Goal: Transaction & Acquisition: Subscribe to service/newsletter

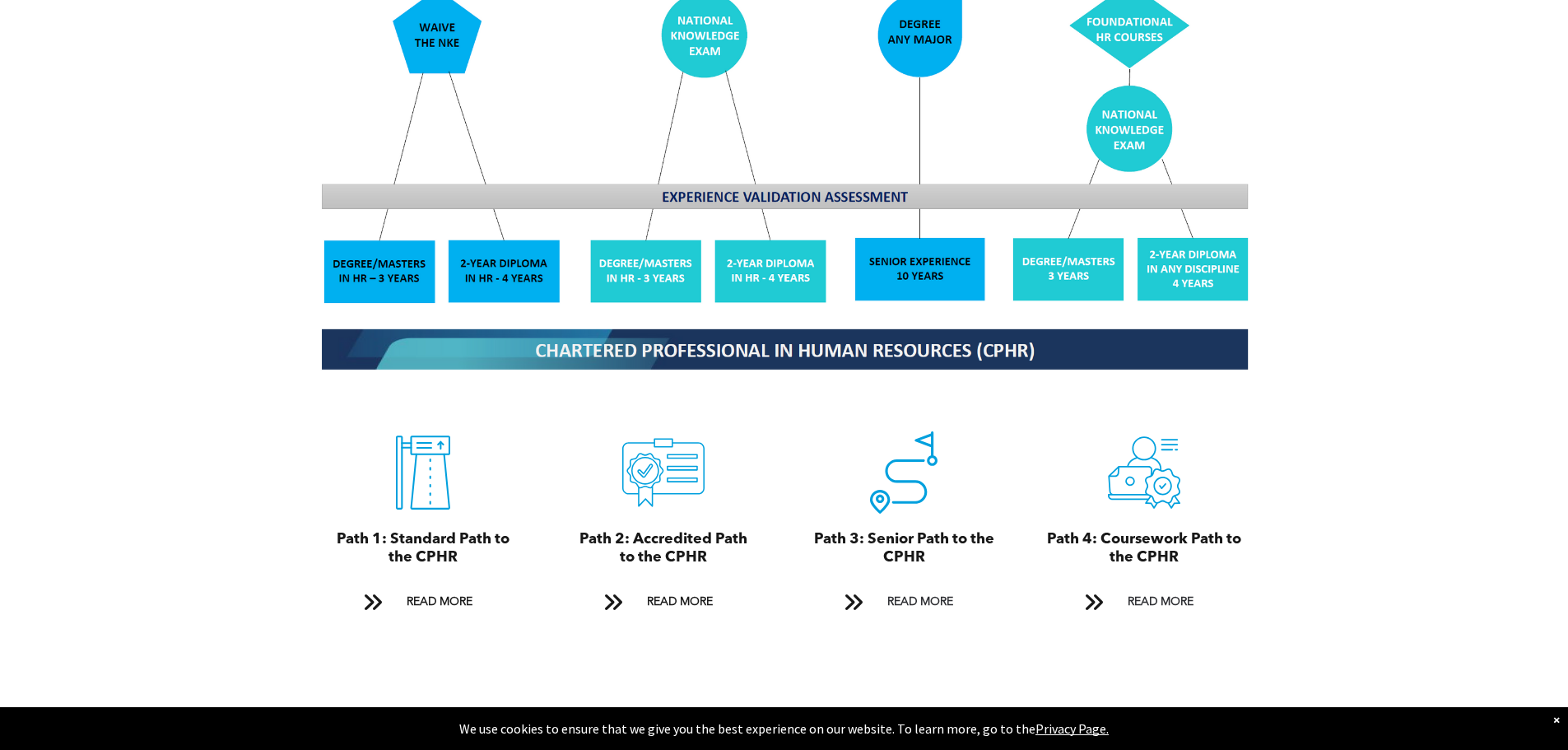
scroll to position [1564, 0]
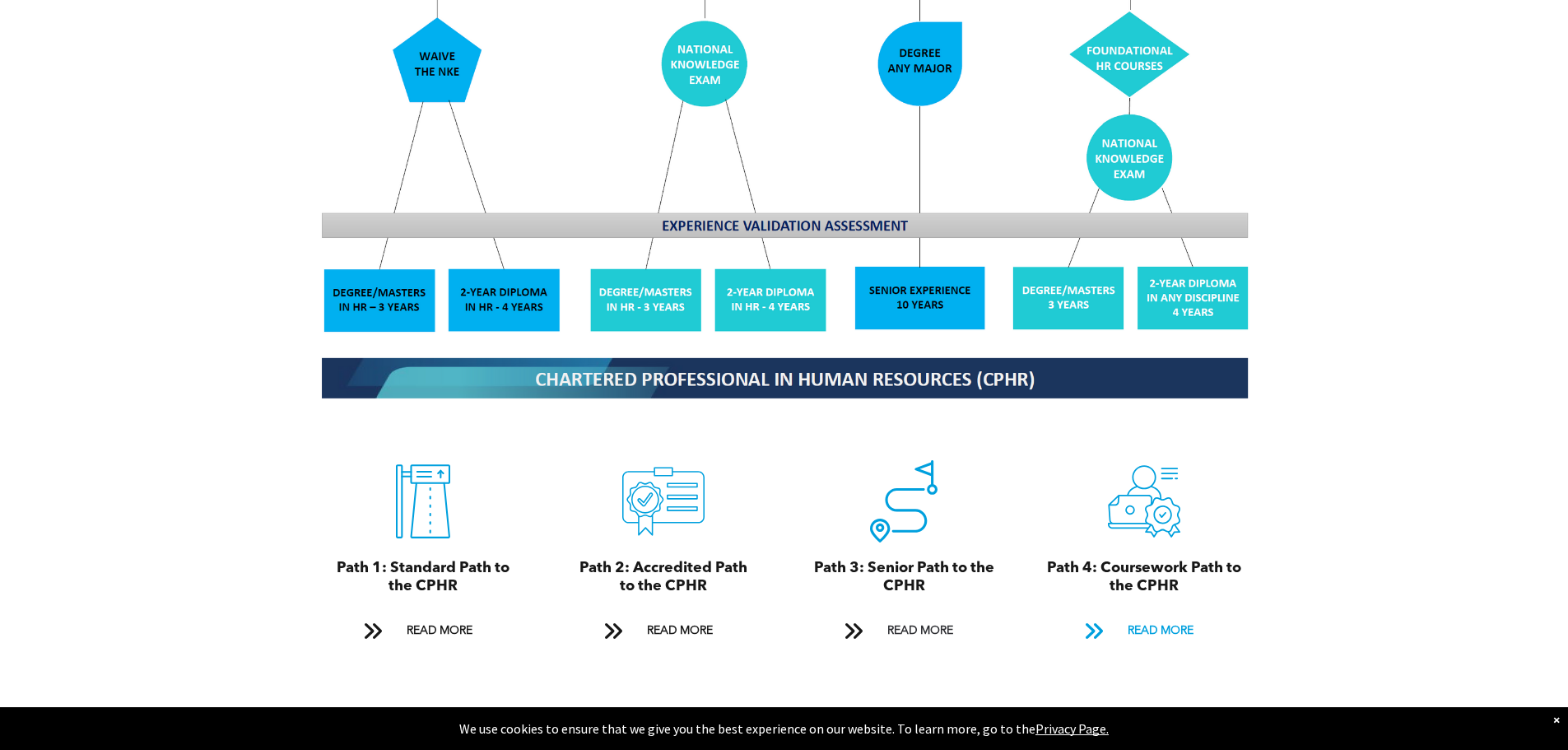
click at [1170, 616] on span "READ MORE" at bounding box center [1160, 631] width 78 height 30
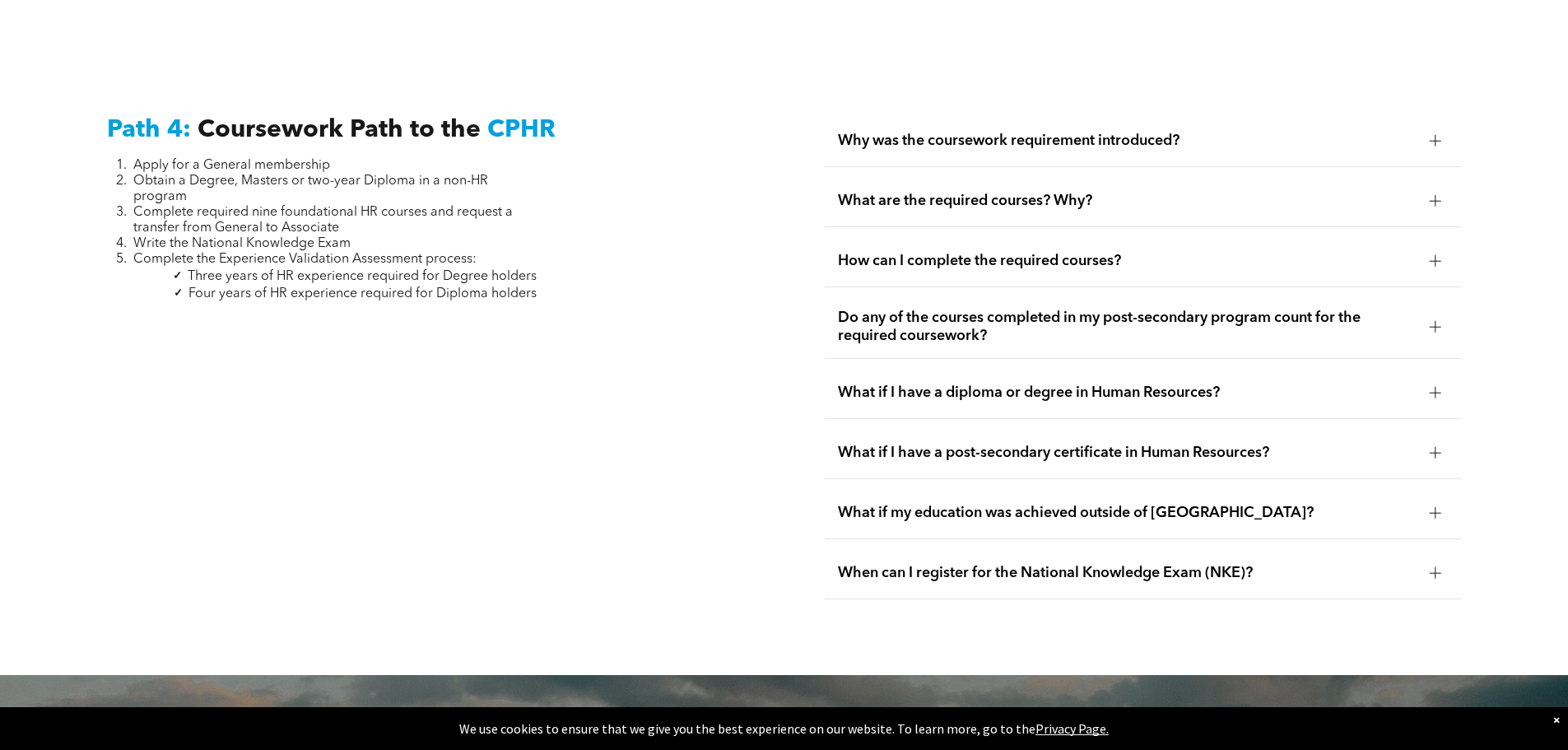
scroll to position [4889, 0]
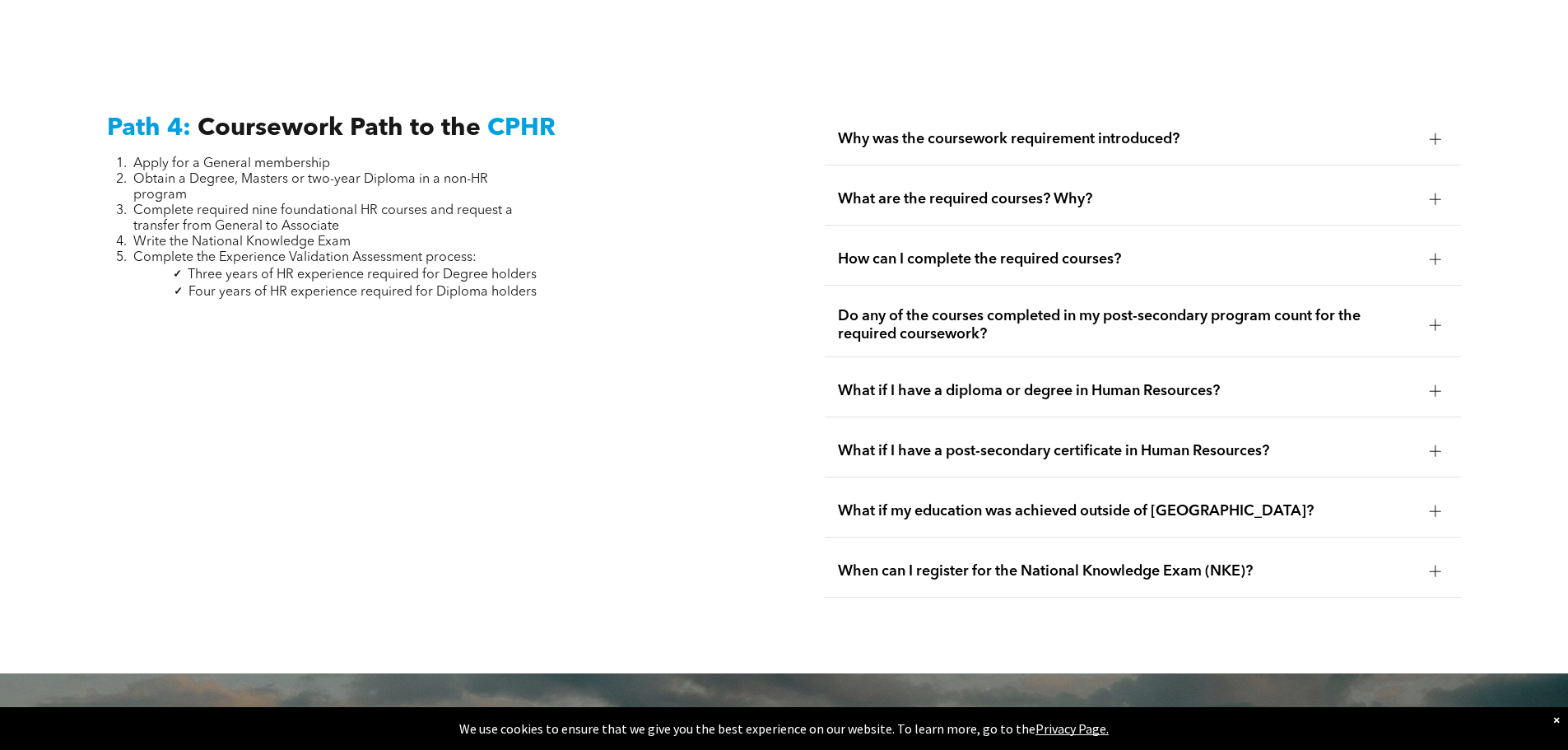
click at [1043, 190] on span "What are the required courses? Why?" at bounding box center [1126, 198] width 578 height 18
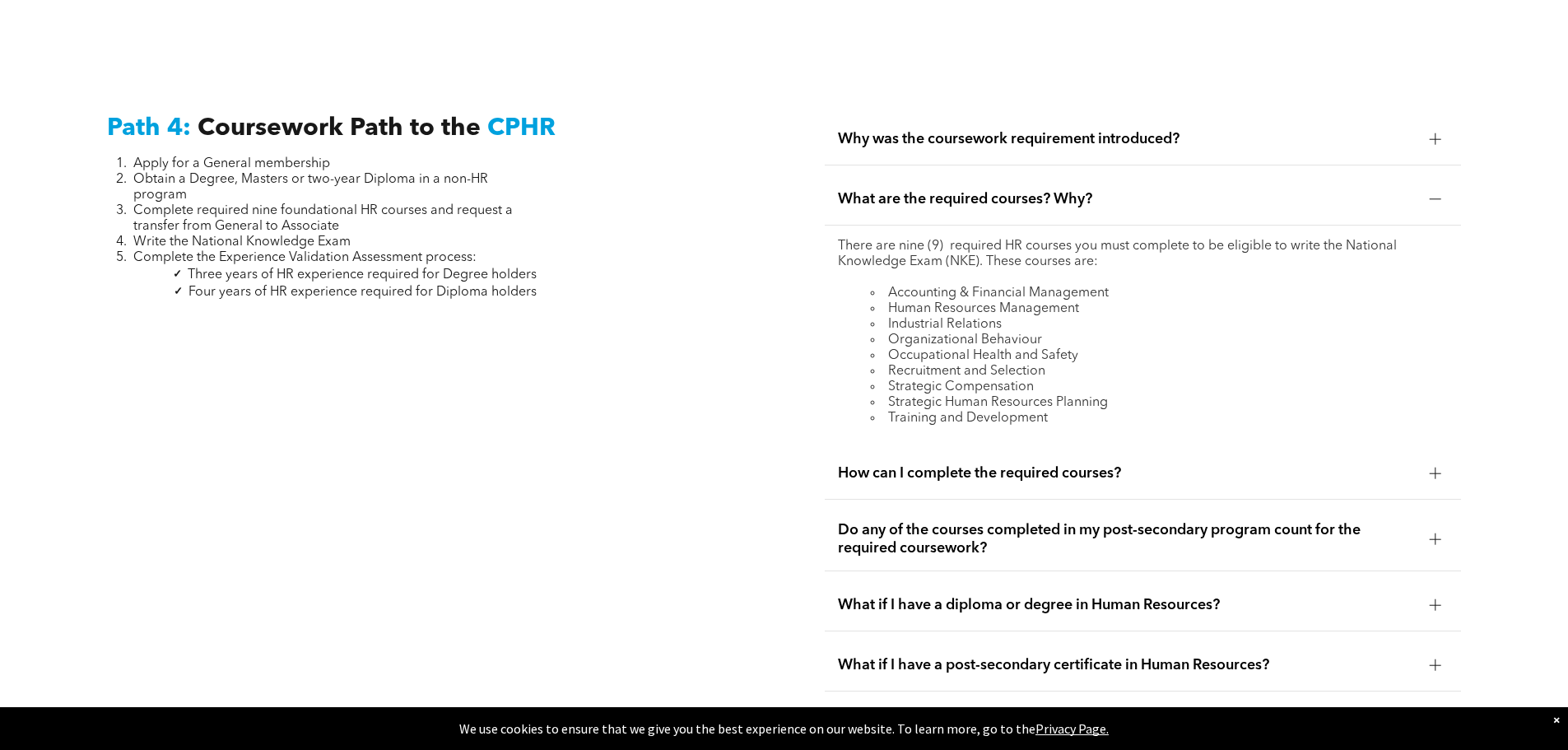
scroll to position [4972, 0]
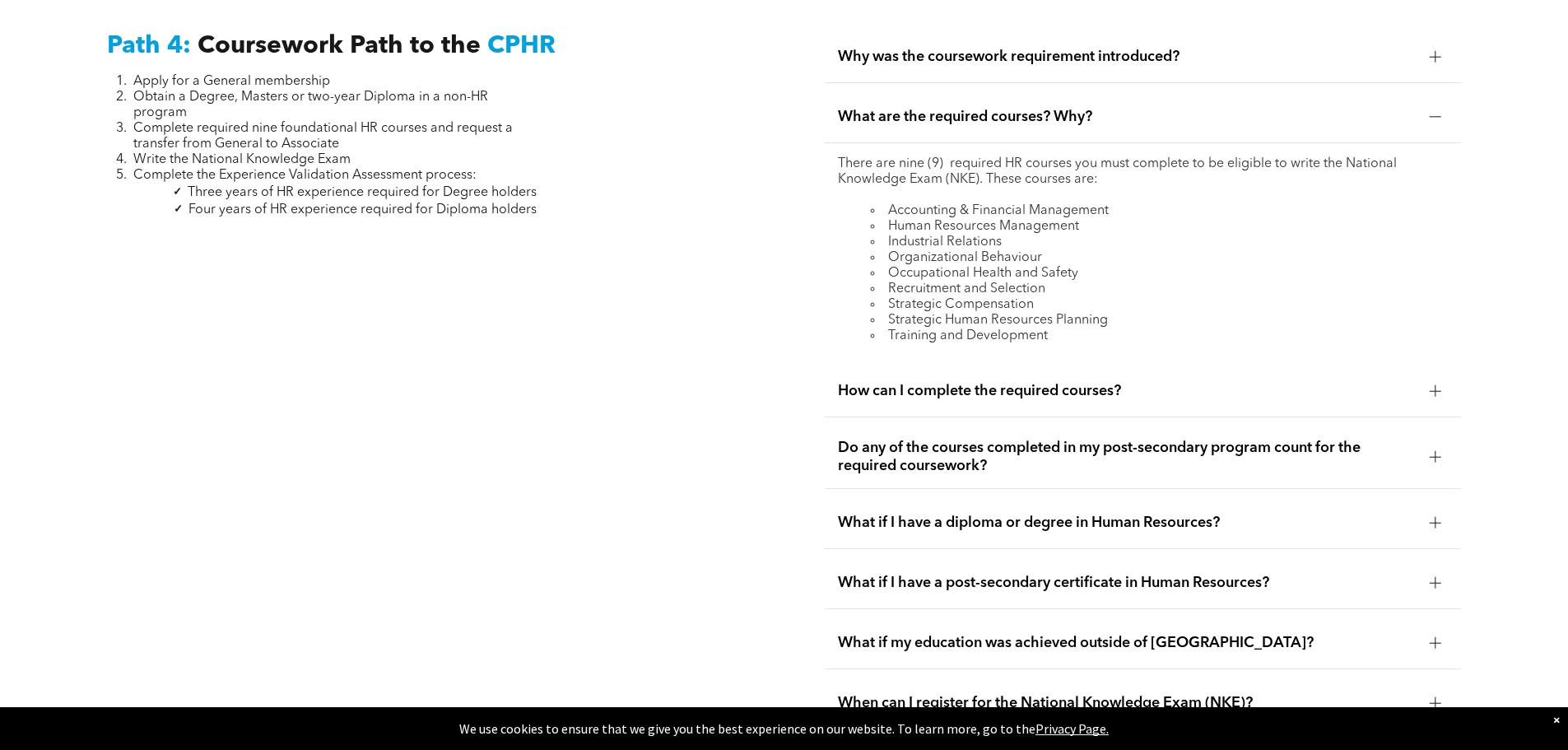
click at [1120, 366] on div "How can I complete the required courses?" at bounding box center [1142, 391] width 636 height 52
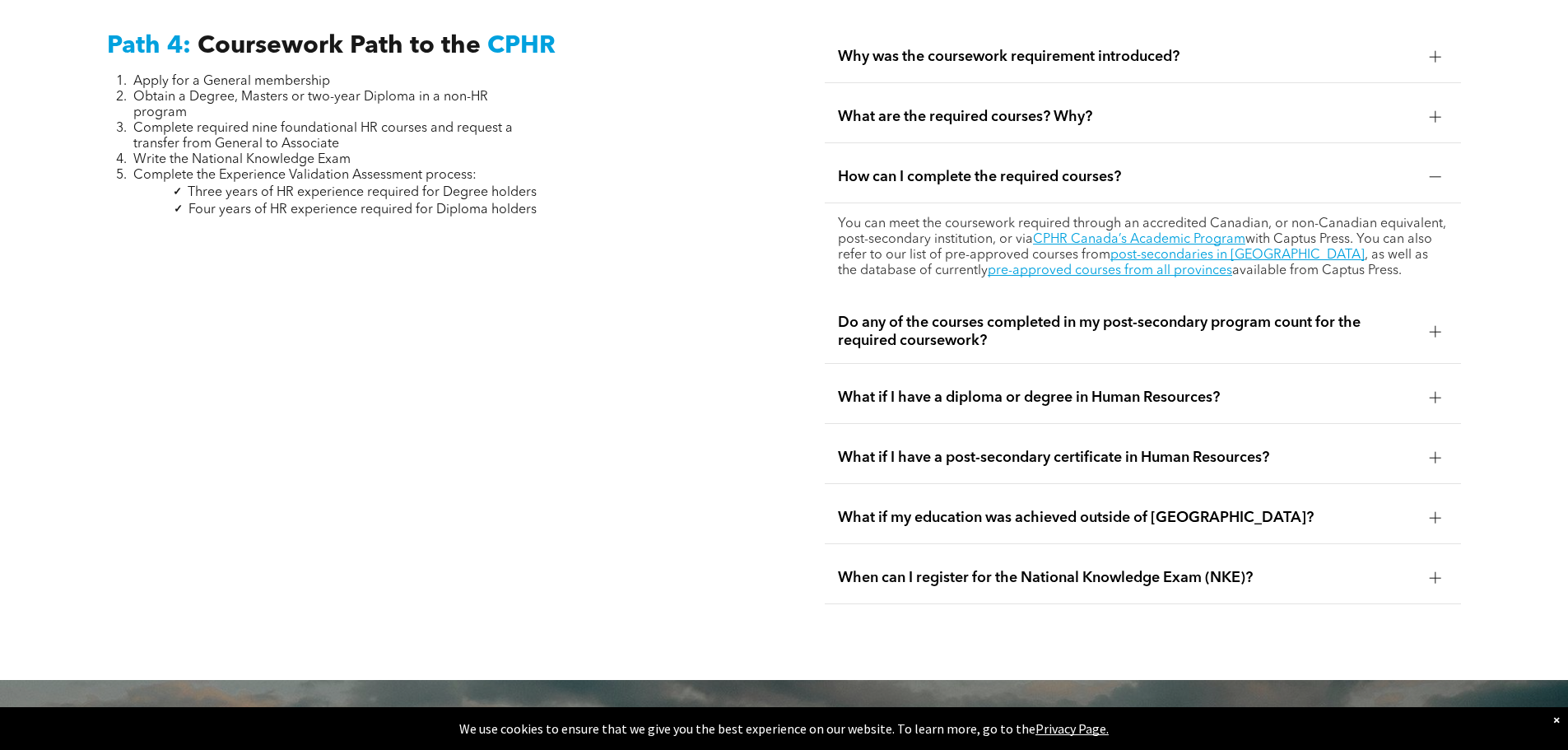
click at [1234, 226] on p "You can meet the coursework required through an accredited Canadian, or non-Can…" at bounding box center [1142, 247] width 610 height 62
click at [1242, 248] on link "post-secondaries in [GEOGRAPHIC_DATA]" at bounding box center [1237, 255] width 254 height 14
click at [1132, 448] on span "What if I have a post-secondary certificate in Human Resources?" at bounding box center [1126, 457] width 578 height 18
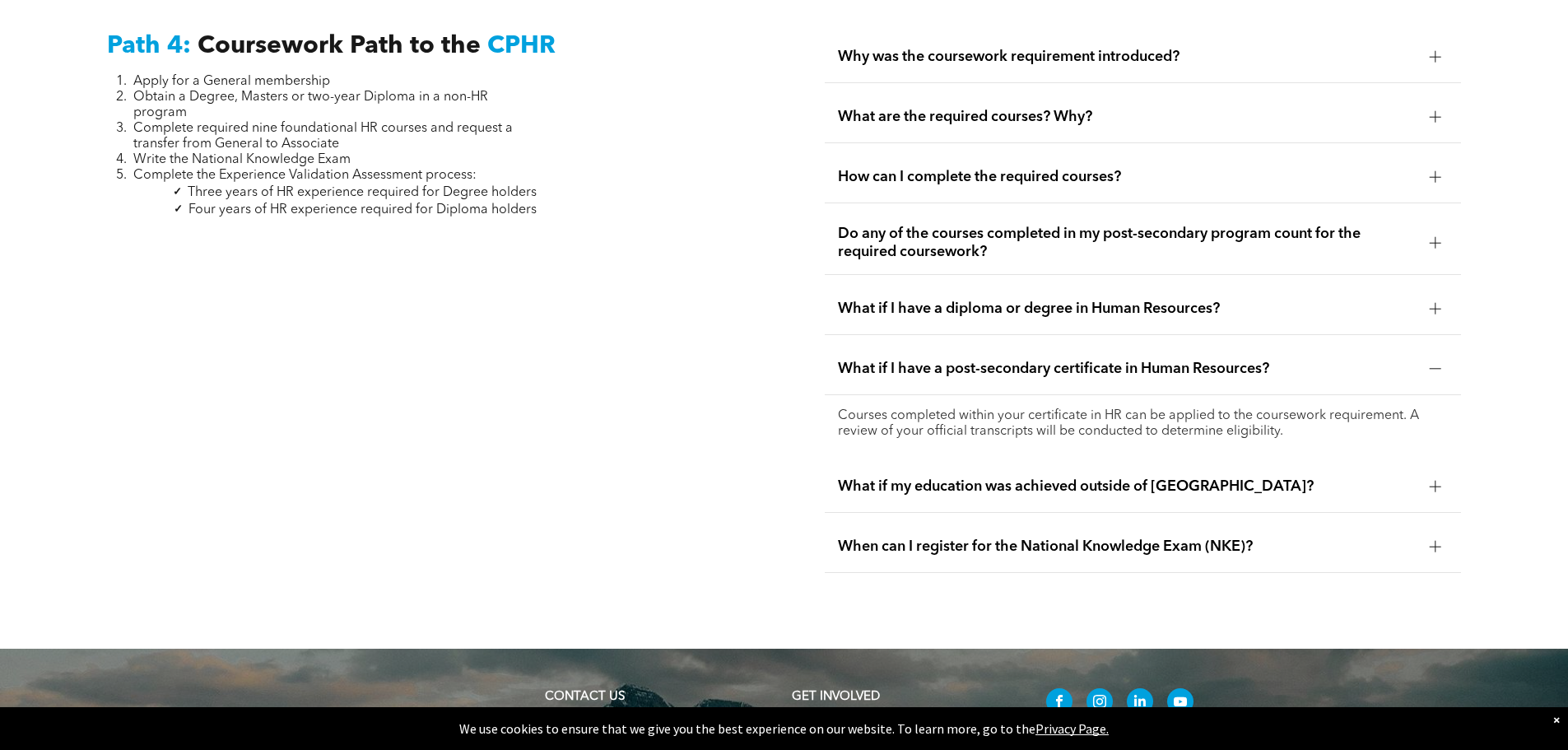
click at [1209, 537] on span "When can I register for the National Knowledge Exam (NKE)?" at bounding box center [1126, 546] width 578 height 18
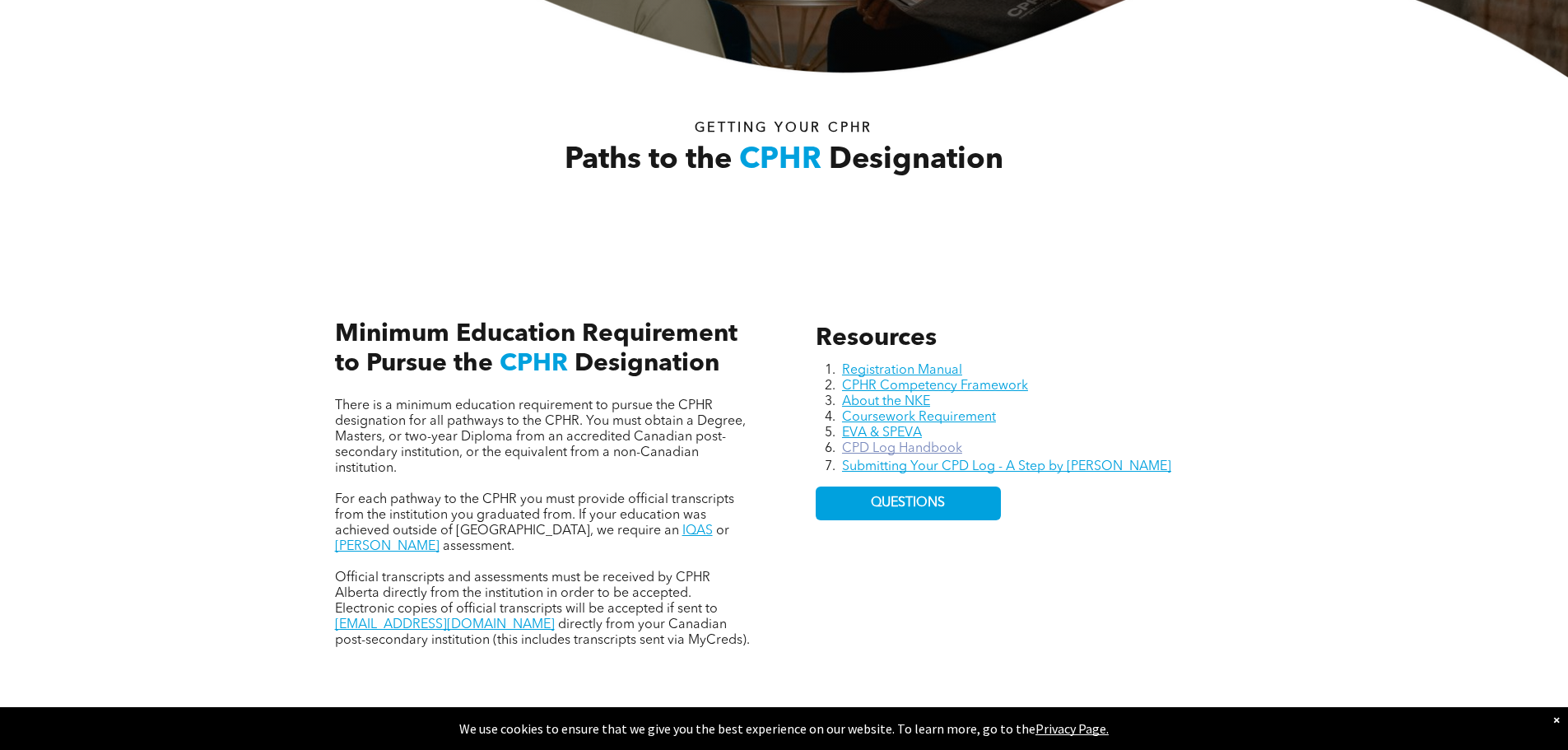
scroll to position [527, 0]
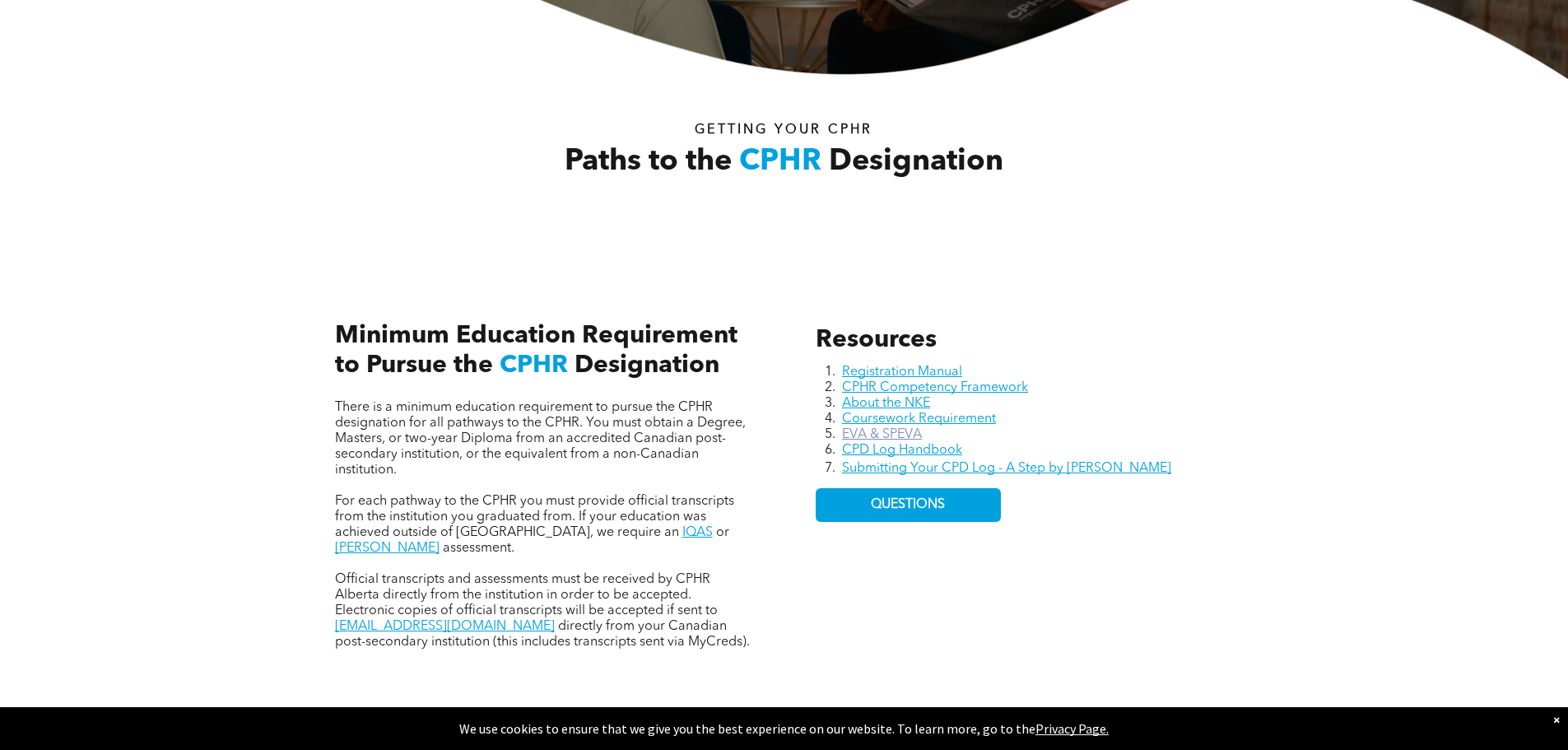
click at [885, 436] on link "EVA & SPEVA" at bounding box center [882, 435] width 80 height 14
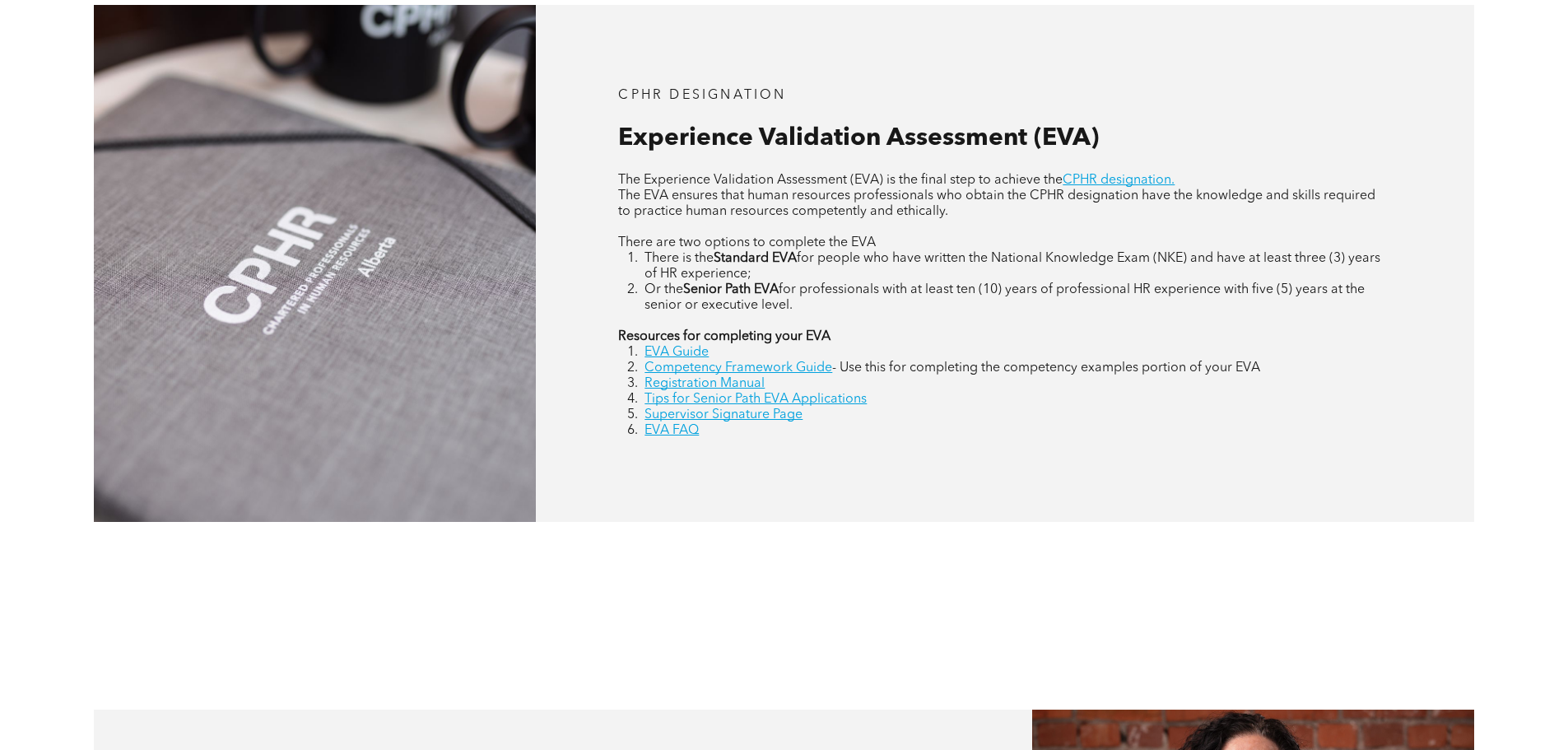
scroll to position [741, 0]
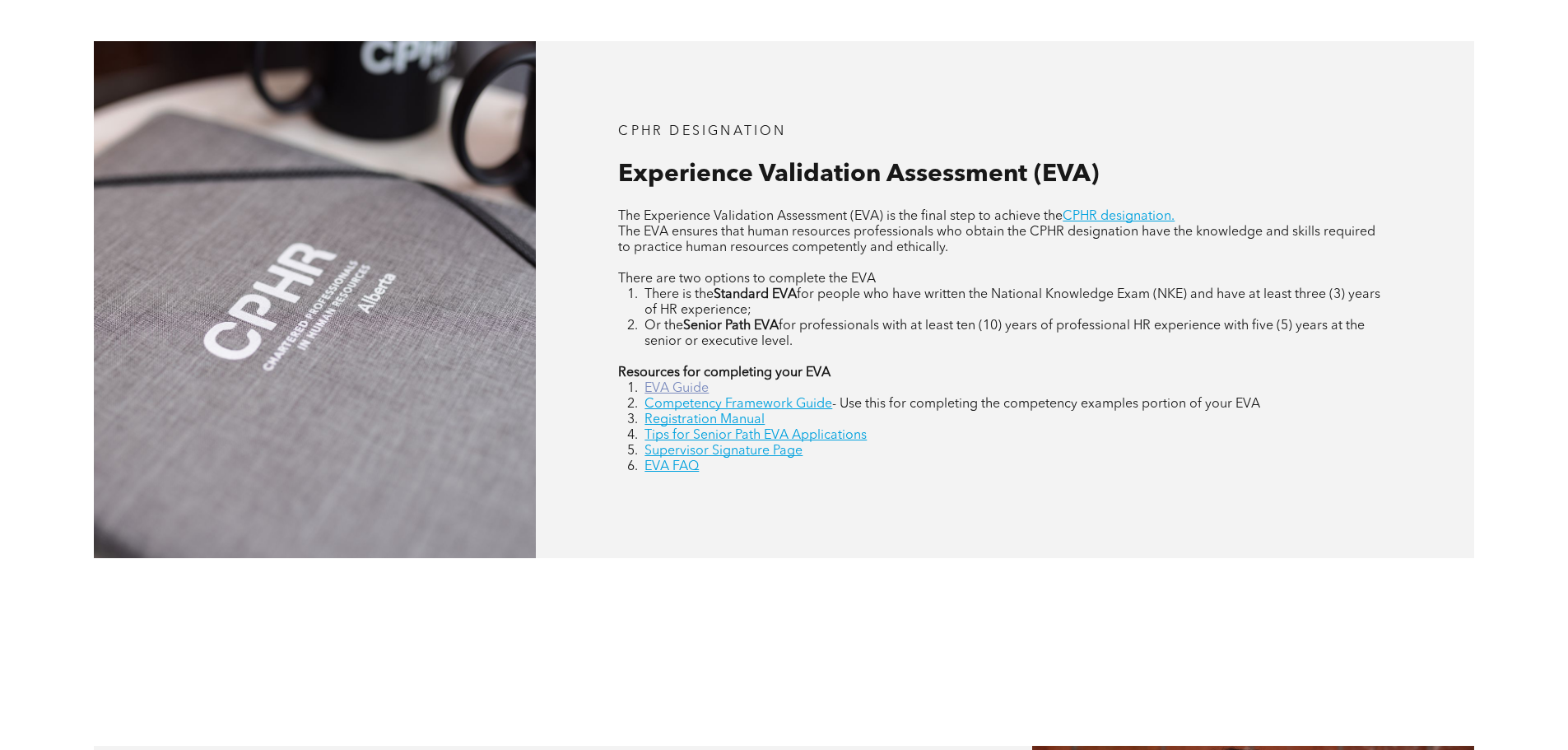
click at [686, 392] on link "EVA Guide" at bounding box center [676, 389] width 64 height 14
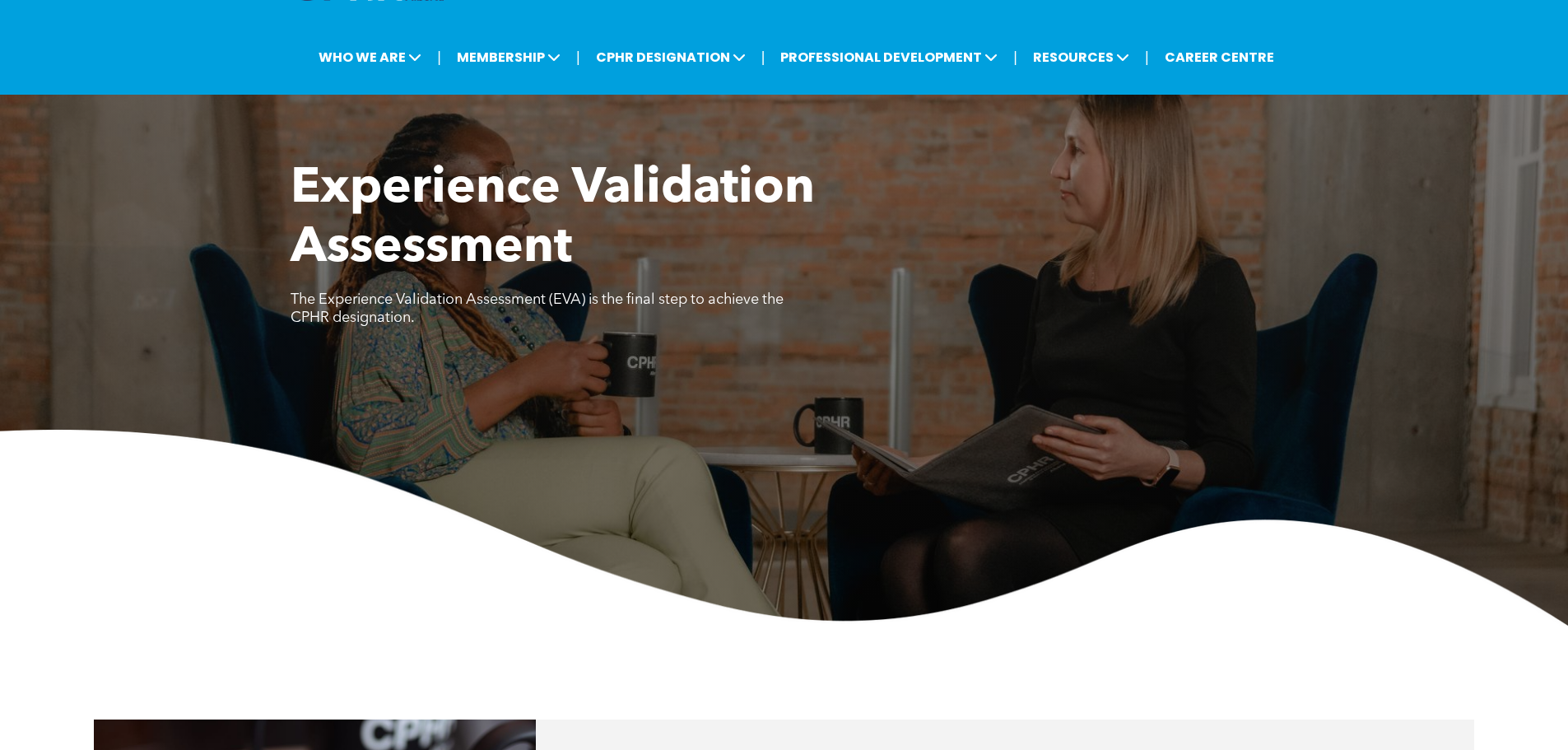
scroll to position [0, 0]
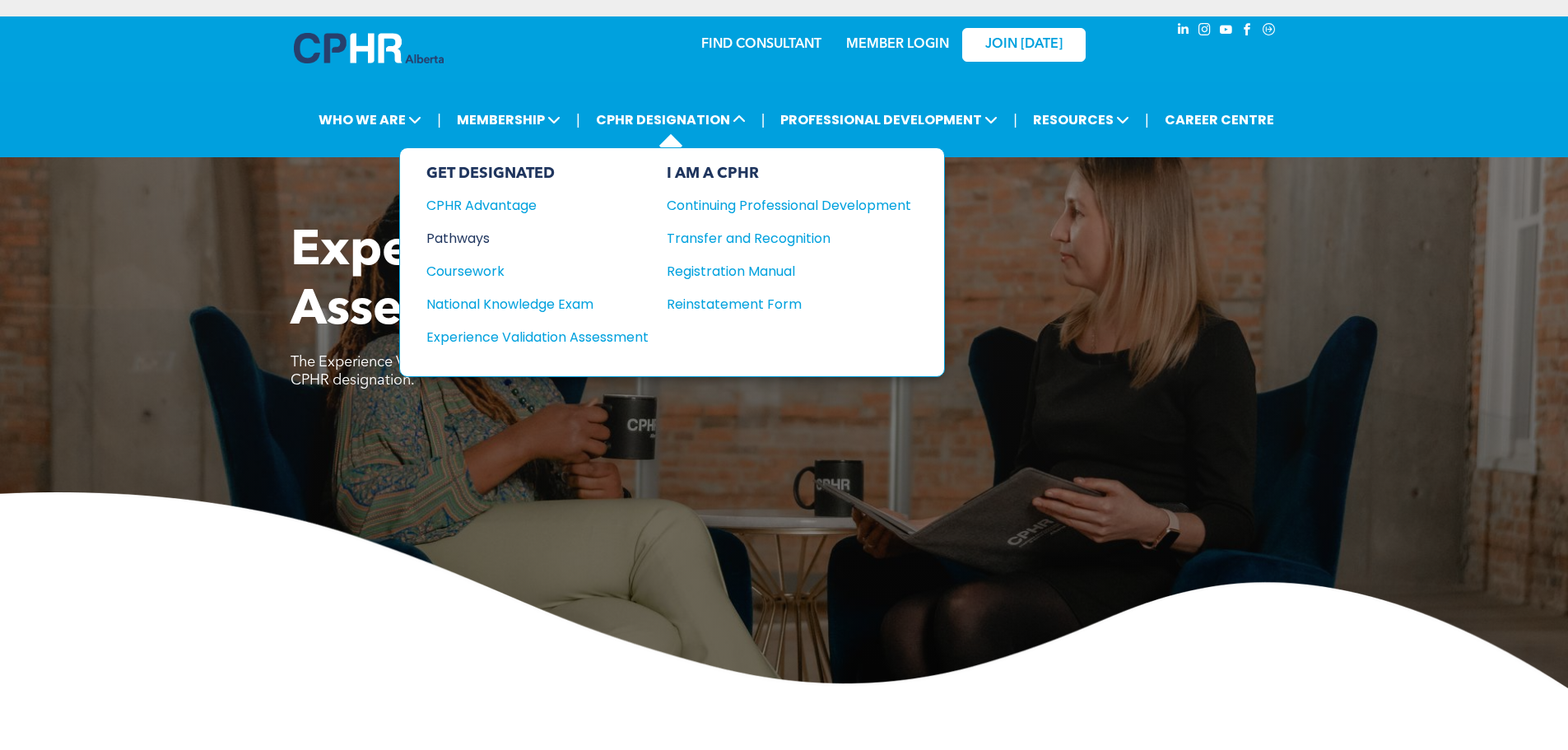
click at [489, 237] on div "Pathways" at bounding box center [526, 238] width 200 height 20
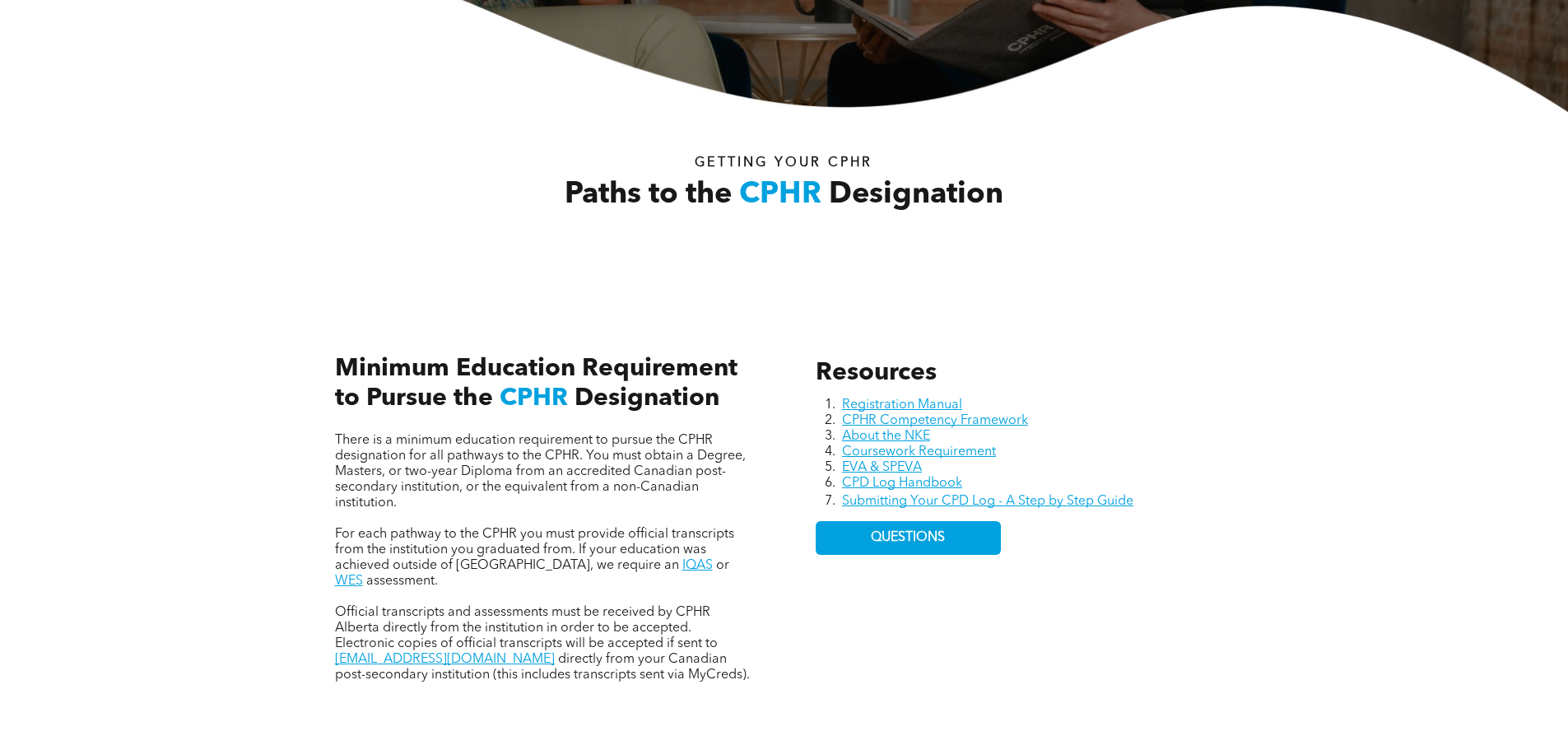
scroll to position [576, 0]
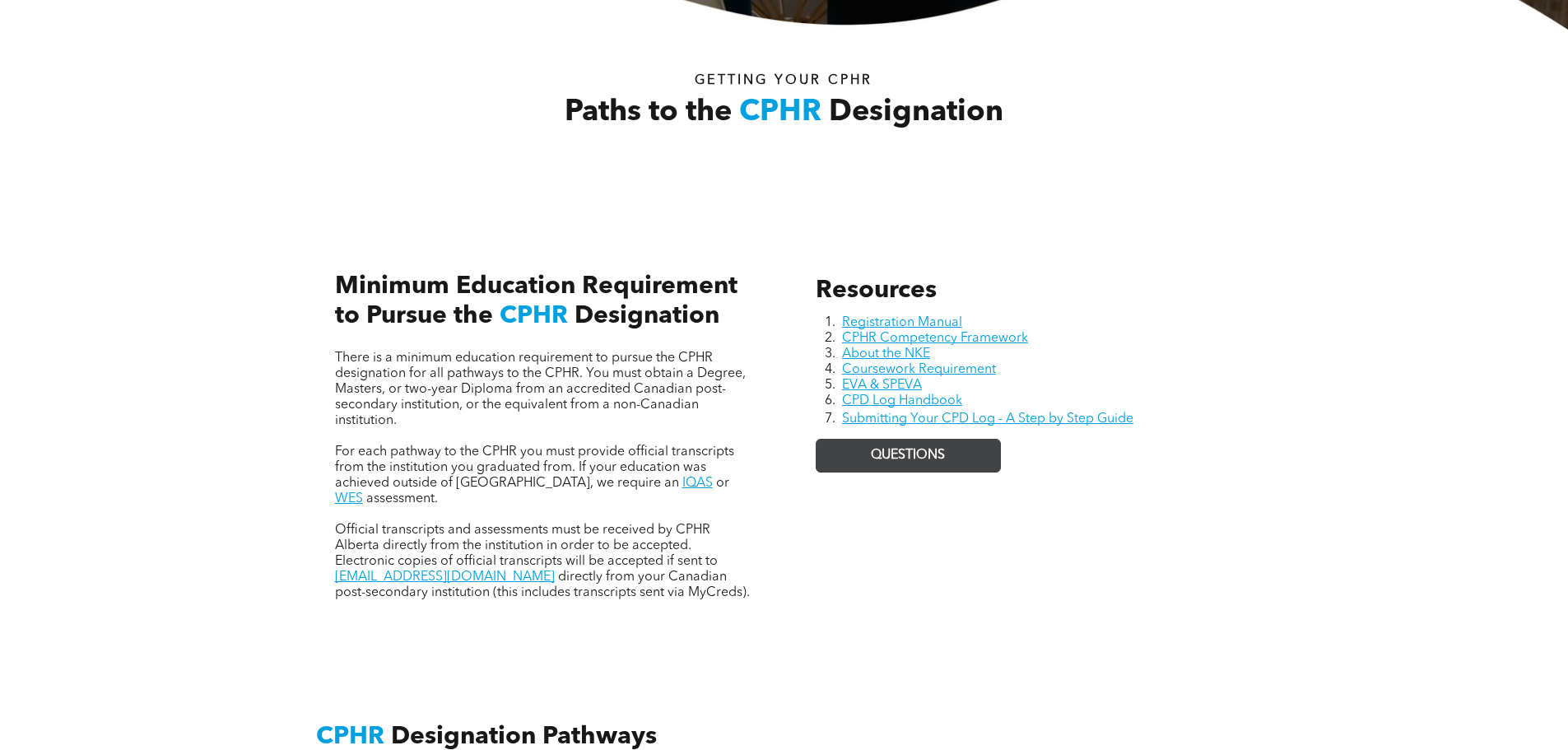
click at [913, 448] on span "QUESTIONS" at bounding box center [908, 455] width 74 height 16
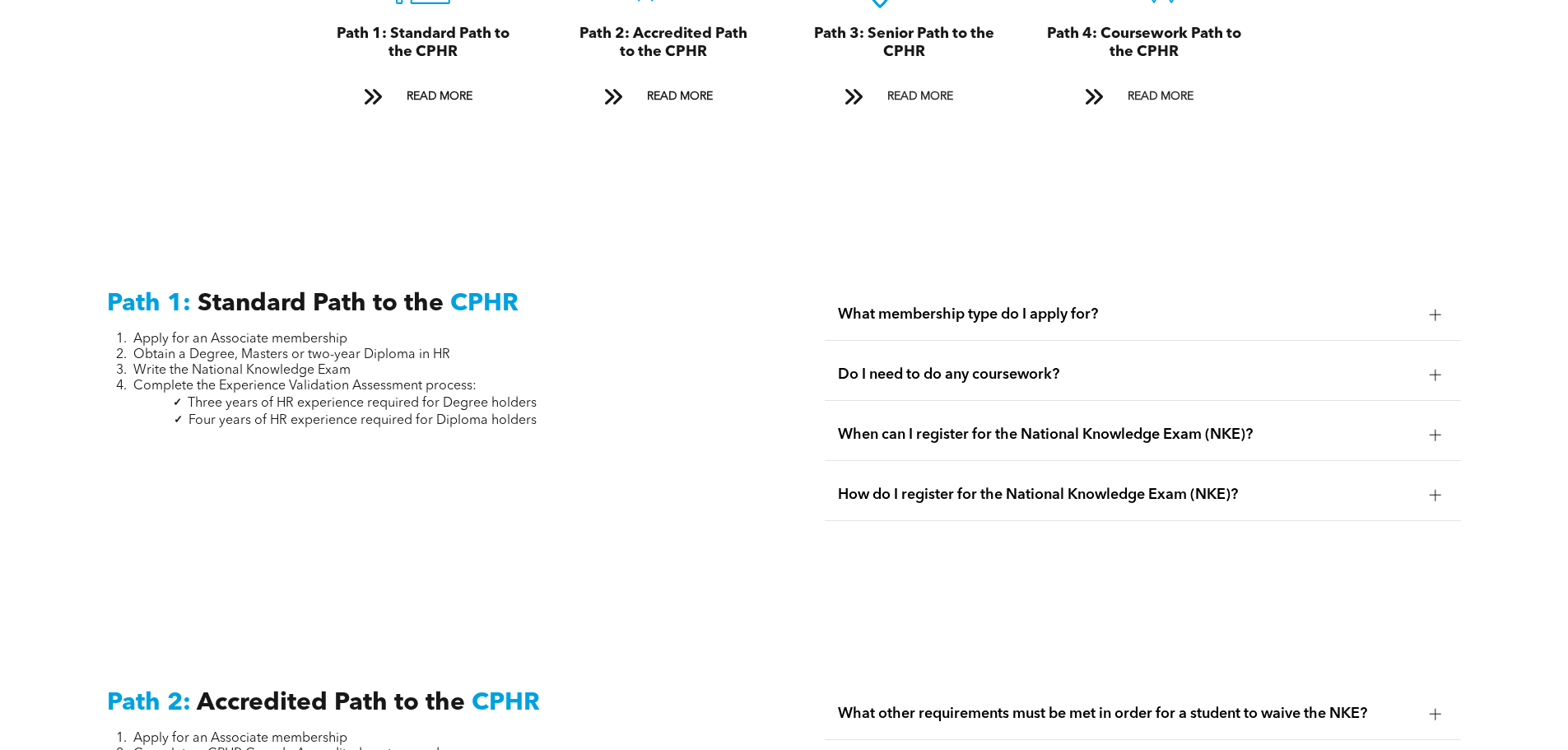
scroll to position [2140, 0]
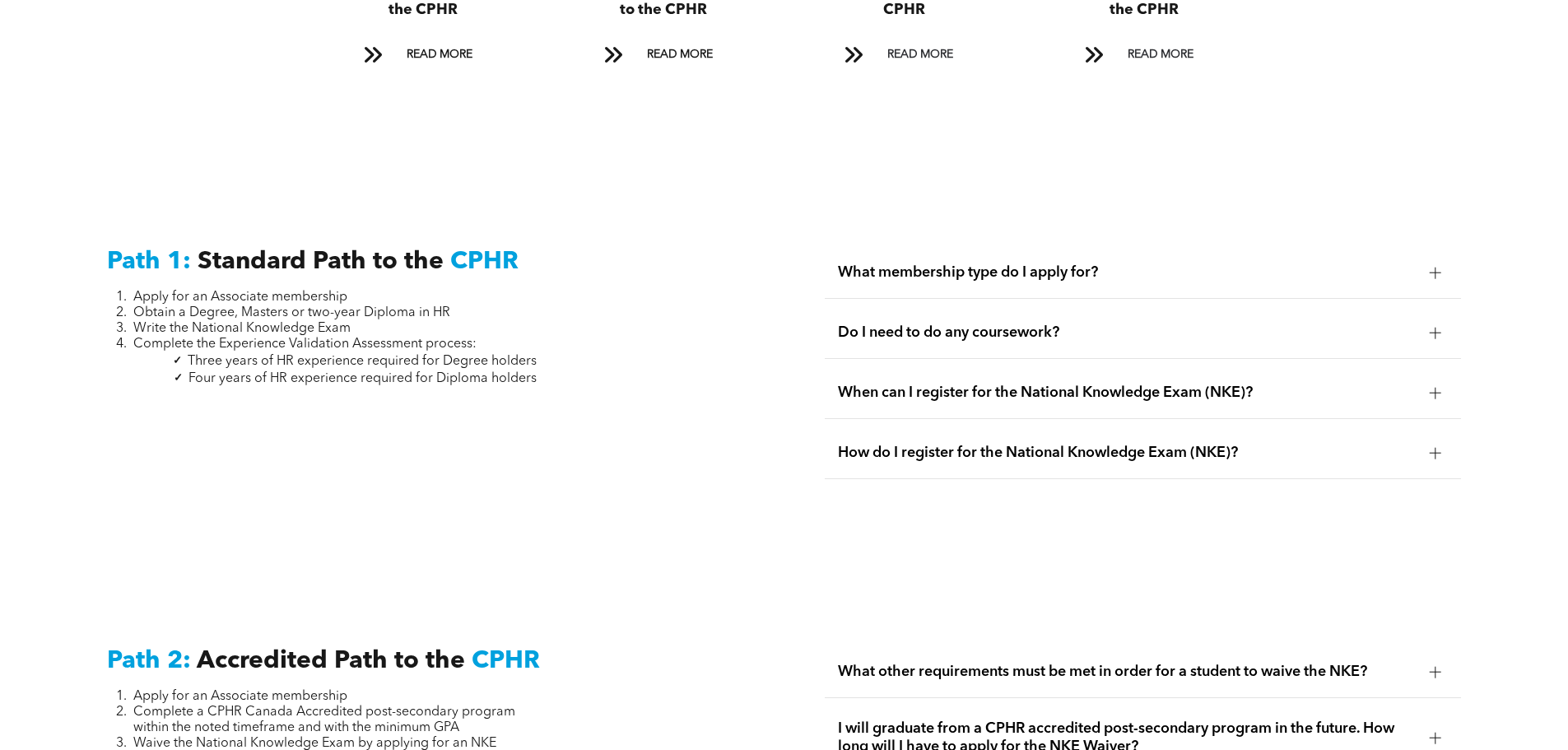
click at [1016, 264] on span "What membership type do I apply for?" at bounding box center [1126, 272] width 578 height 18
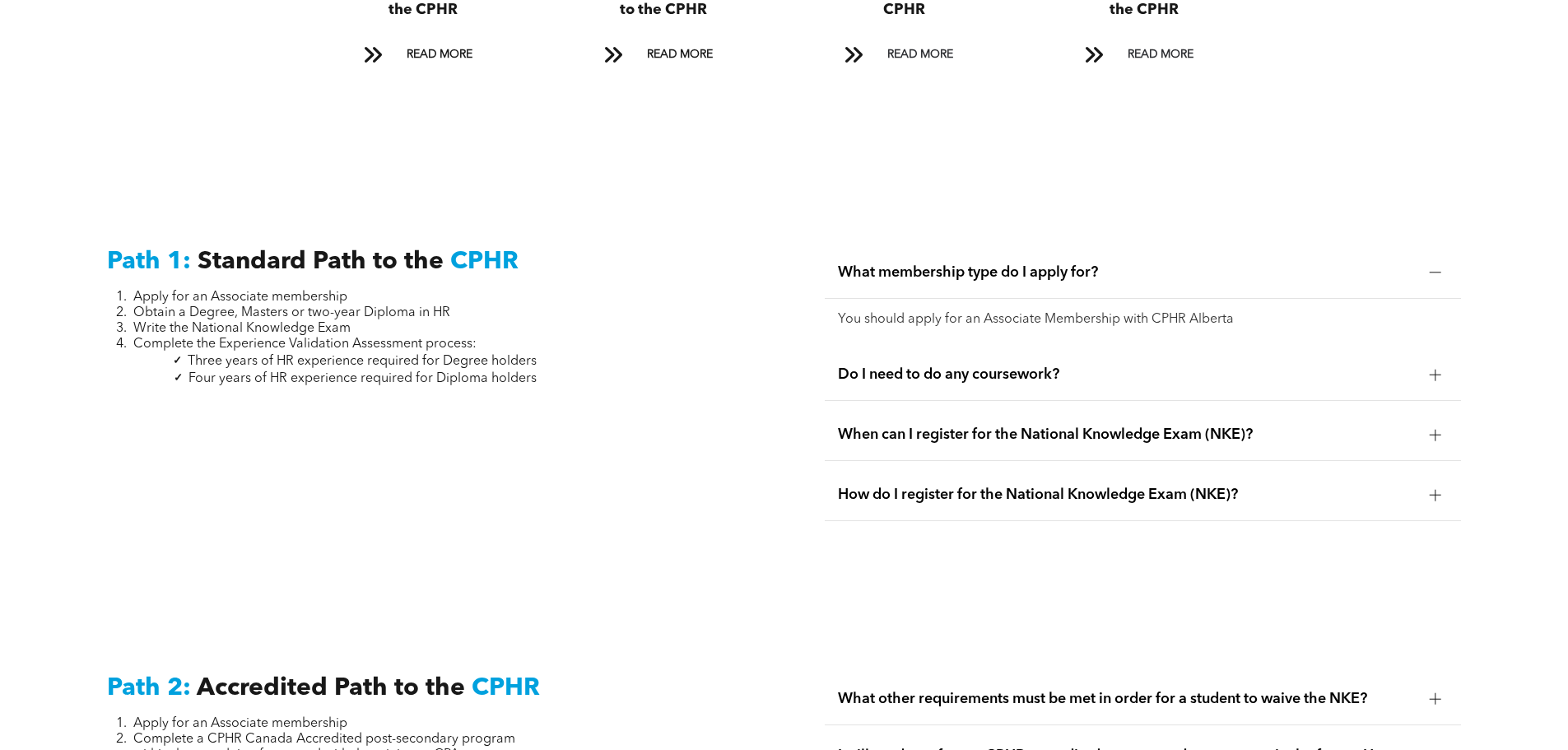
click at [923, 366] on span "Do I need to do any coursework?" at bounding box center [1126, 374] width 578 height 18
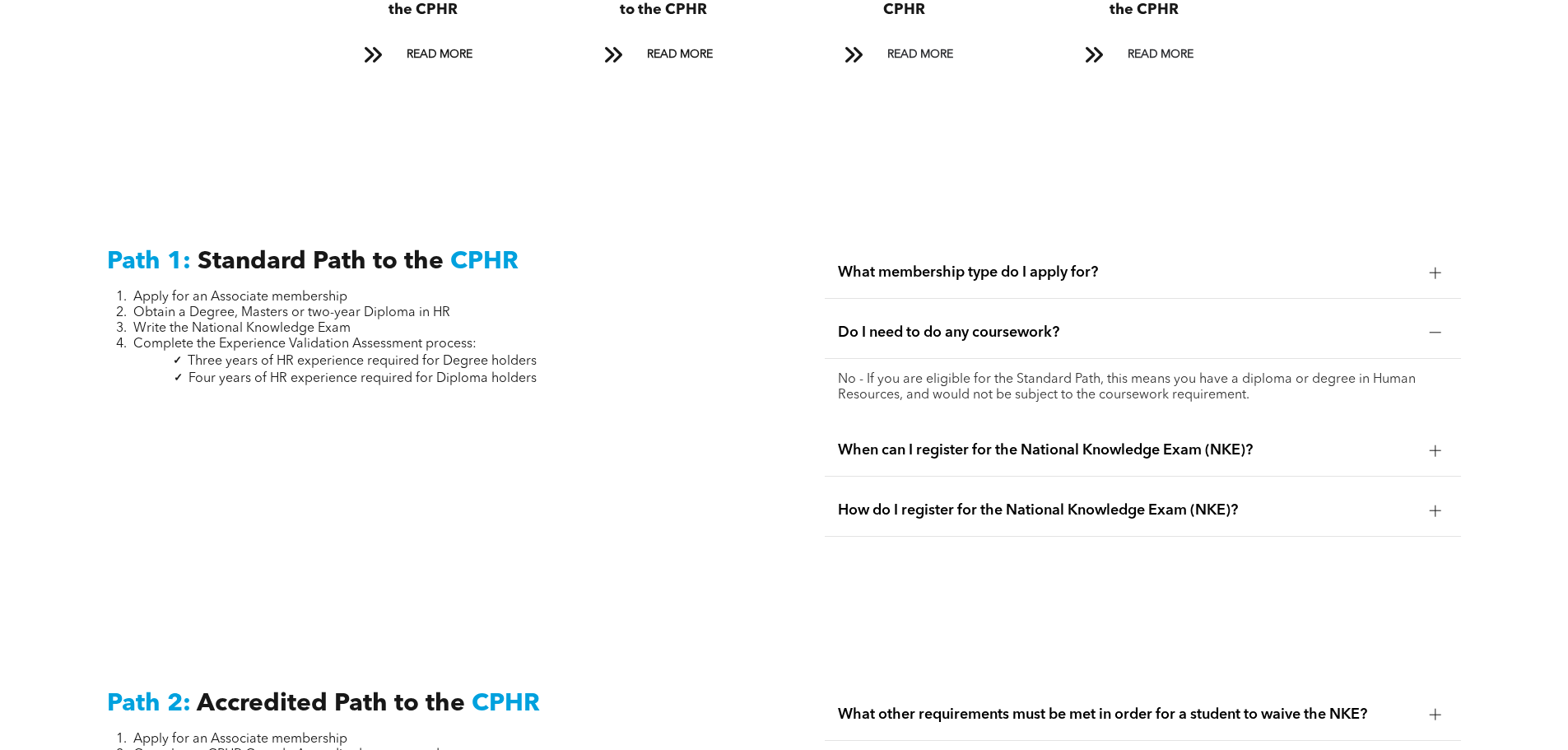
click at [982, 441] on span "When can I register for the National Knowledge Exam (NKE)?" at bounding box center [1126, 449] width 578 height 18
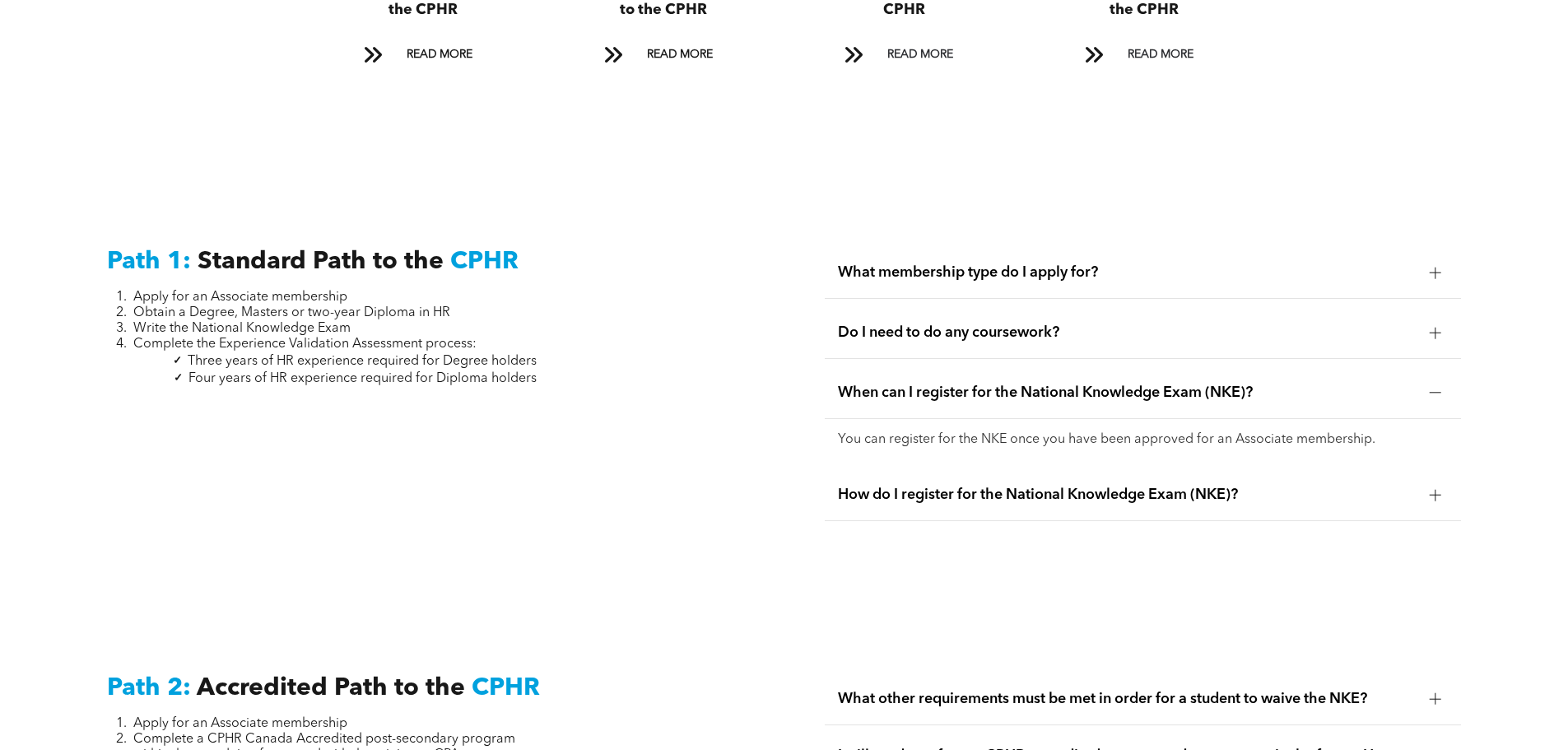
click at [1105, 486] on span "How do I register for the National Knowledge Exam (NKE)?" at bounding box center [1126, 494] width 578 height 18
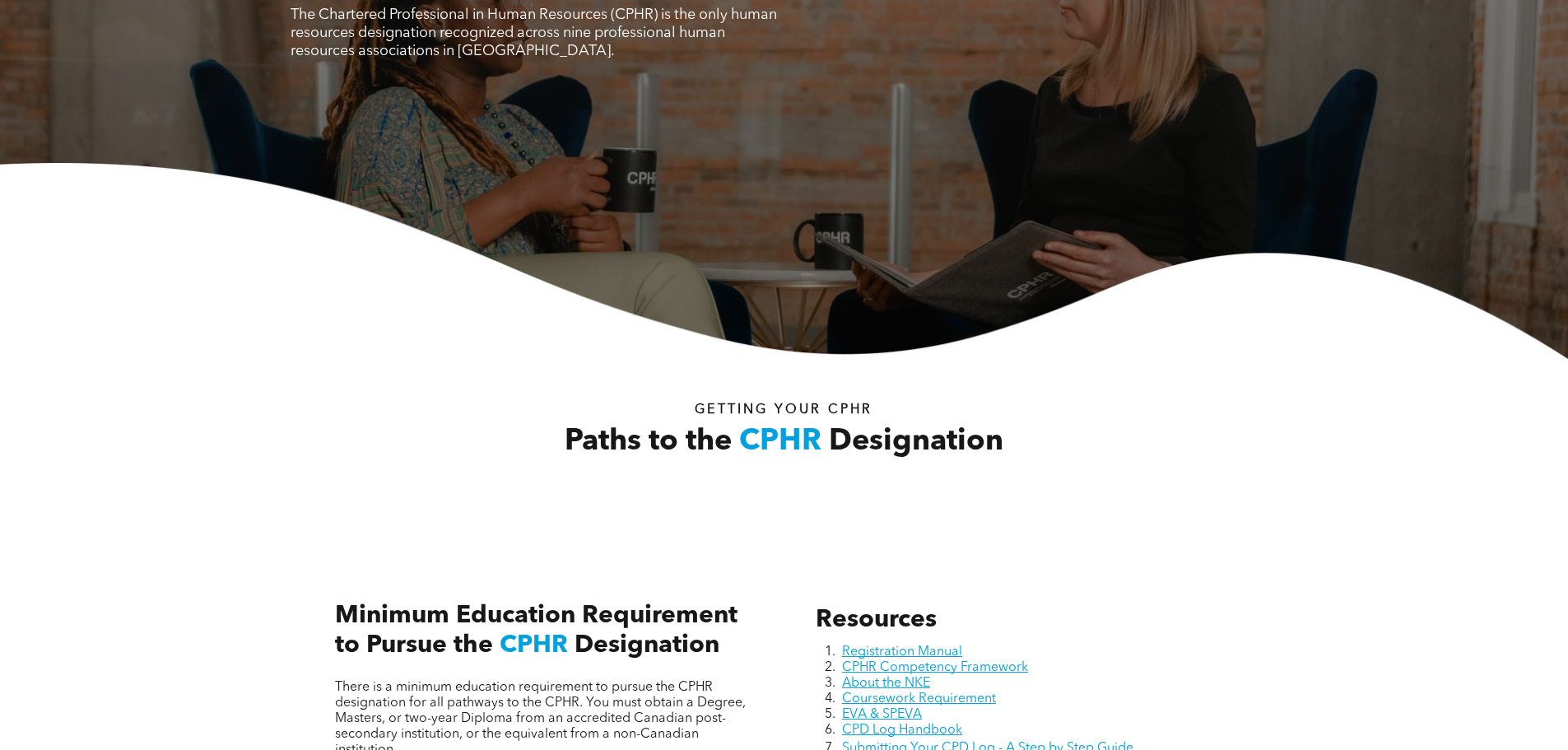
scroll to position [329, 0]
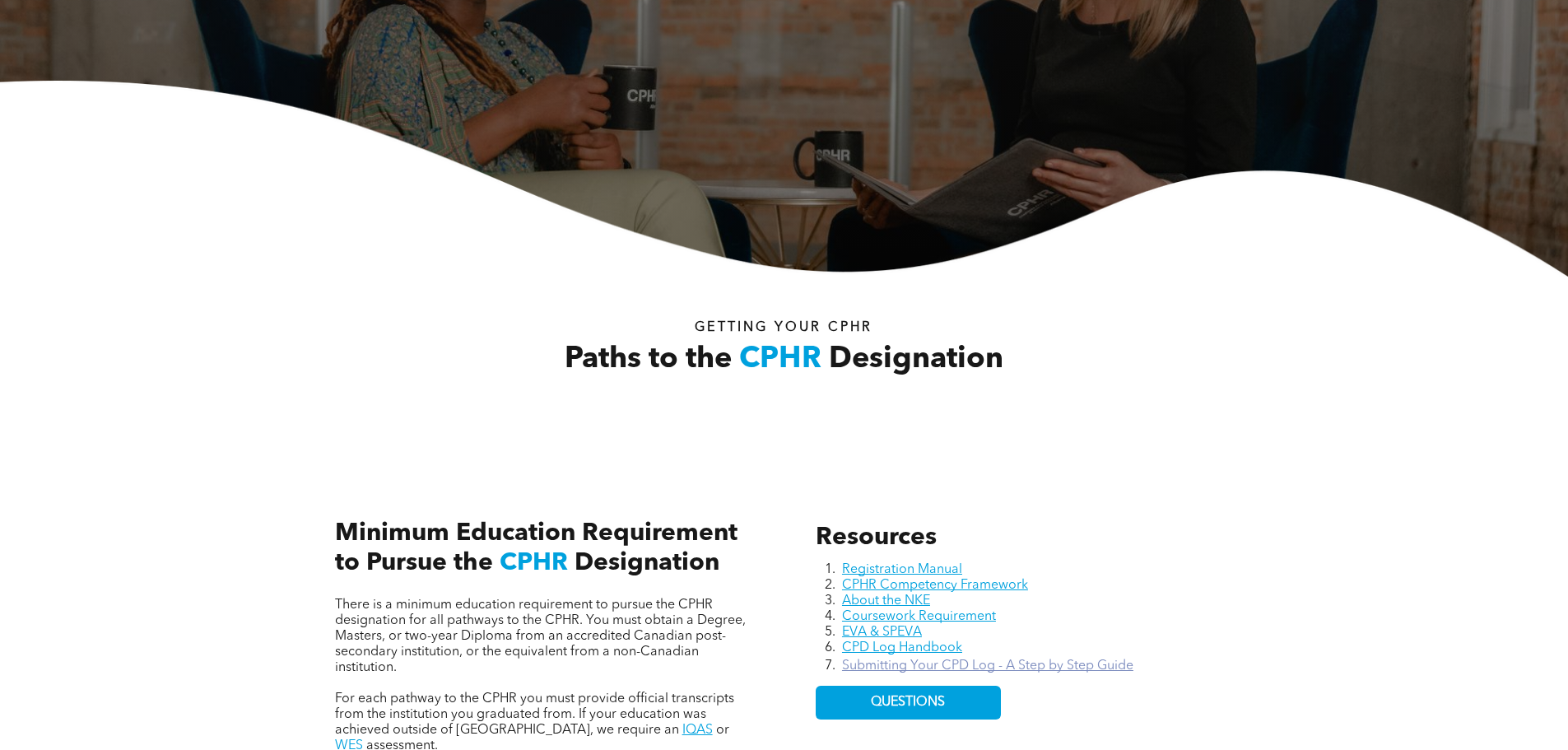
click at [958, 666] on link "Submitting Your CPD Log - A Step by Step Guide" at bounding box center [987, 666] width 291 height 14
click at [918, 613] on link "Coursework Requirement" at bounding box center [919, 617] width 154 height 14
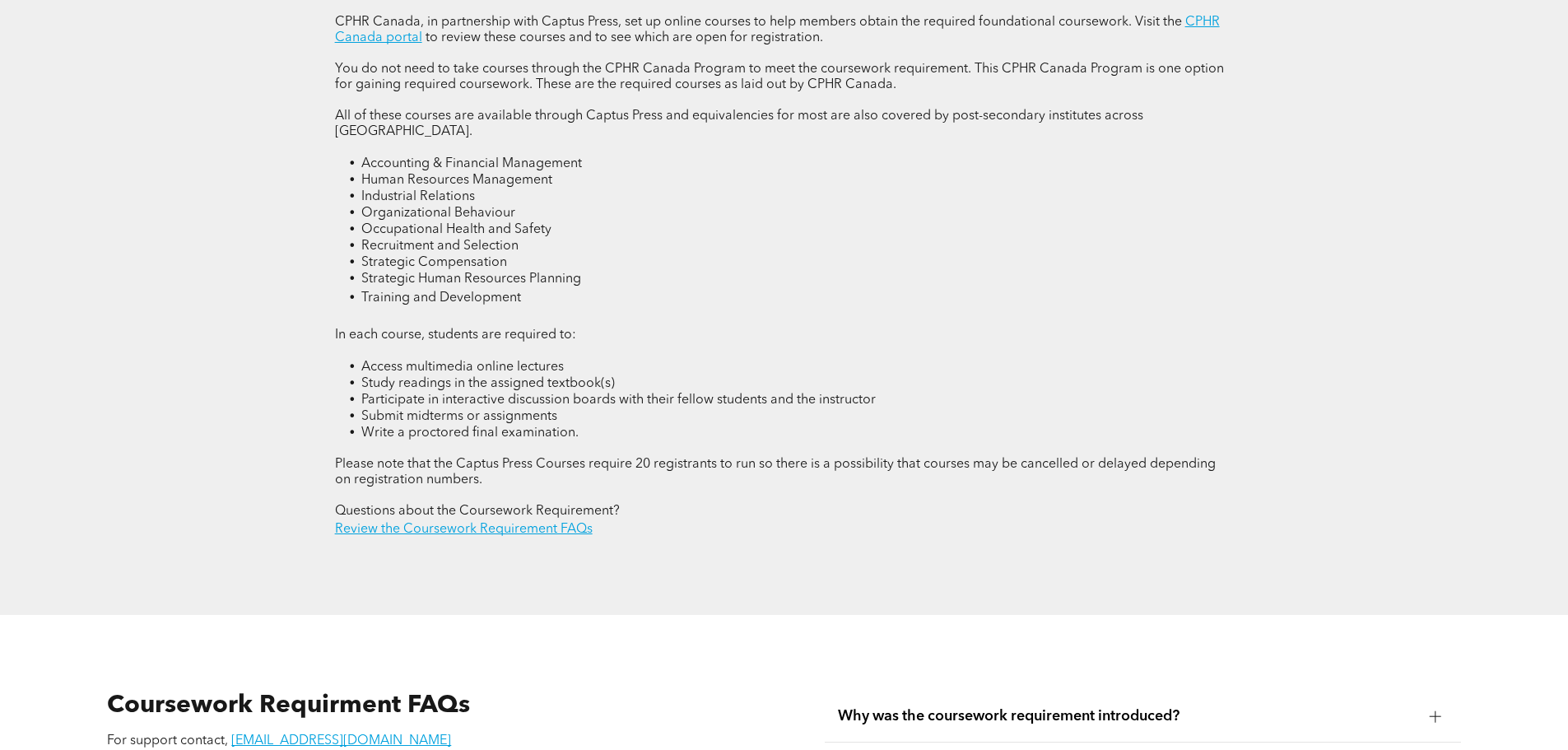
scroll to position [2716, 0]
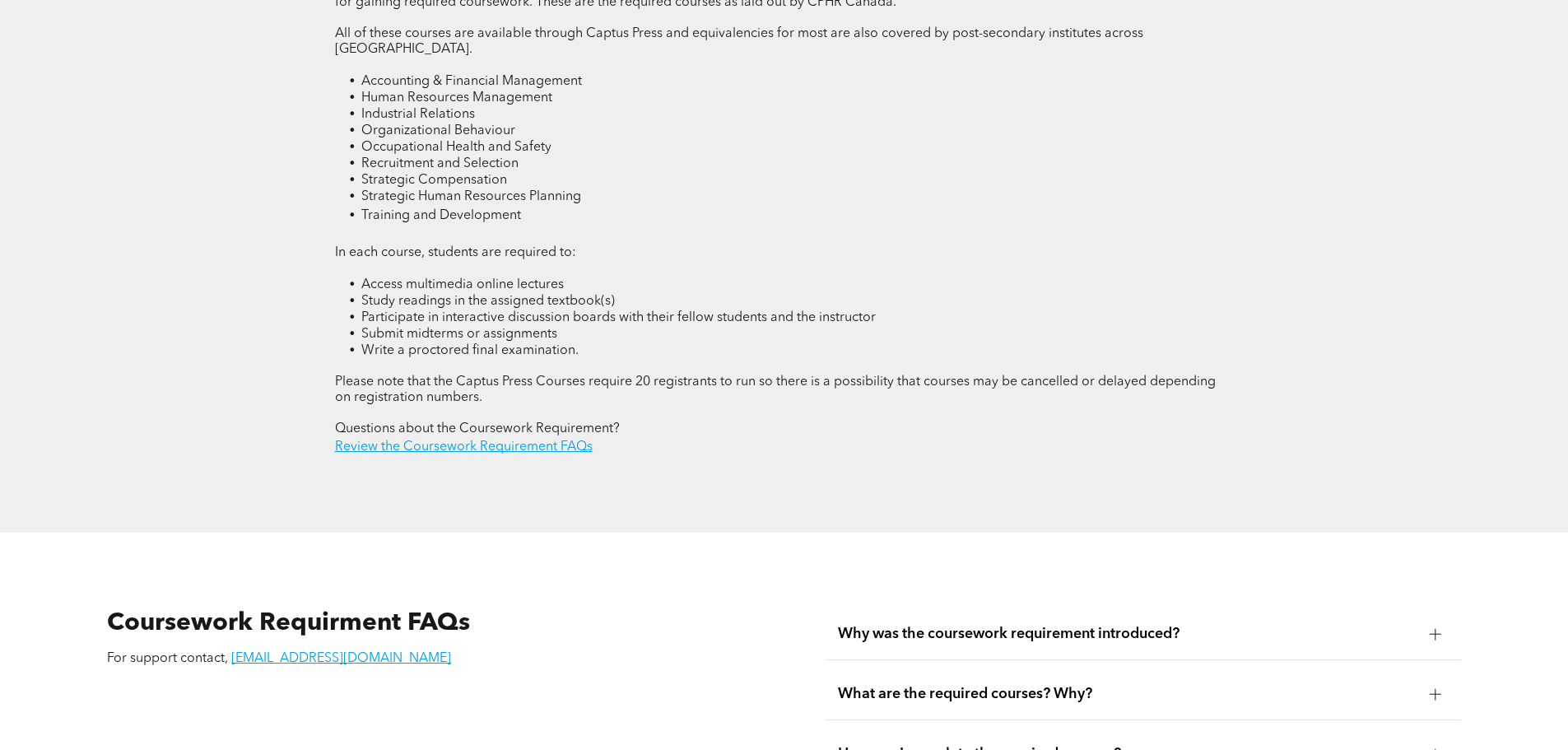
drag, startPoint x: 987, startPoint y: 490, endPoint x: 691, endPoint y: 474, distance: 296.4
click at [691, 474] on div "CPHR DESIGNATION COURSEWORK REQUIREMENT CPHR Canada Program CPHR Canada, in par…" at bounding box center [784, 158] width 988 height 749
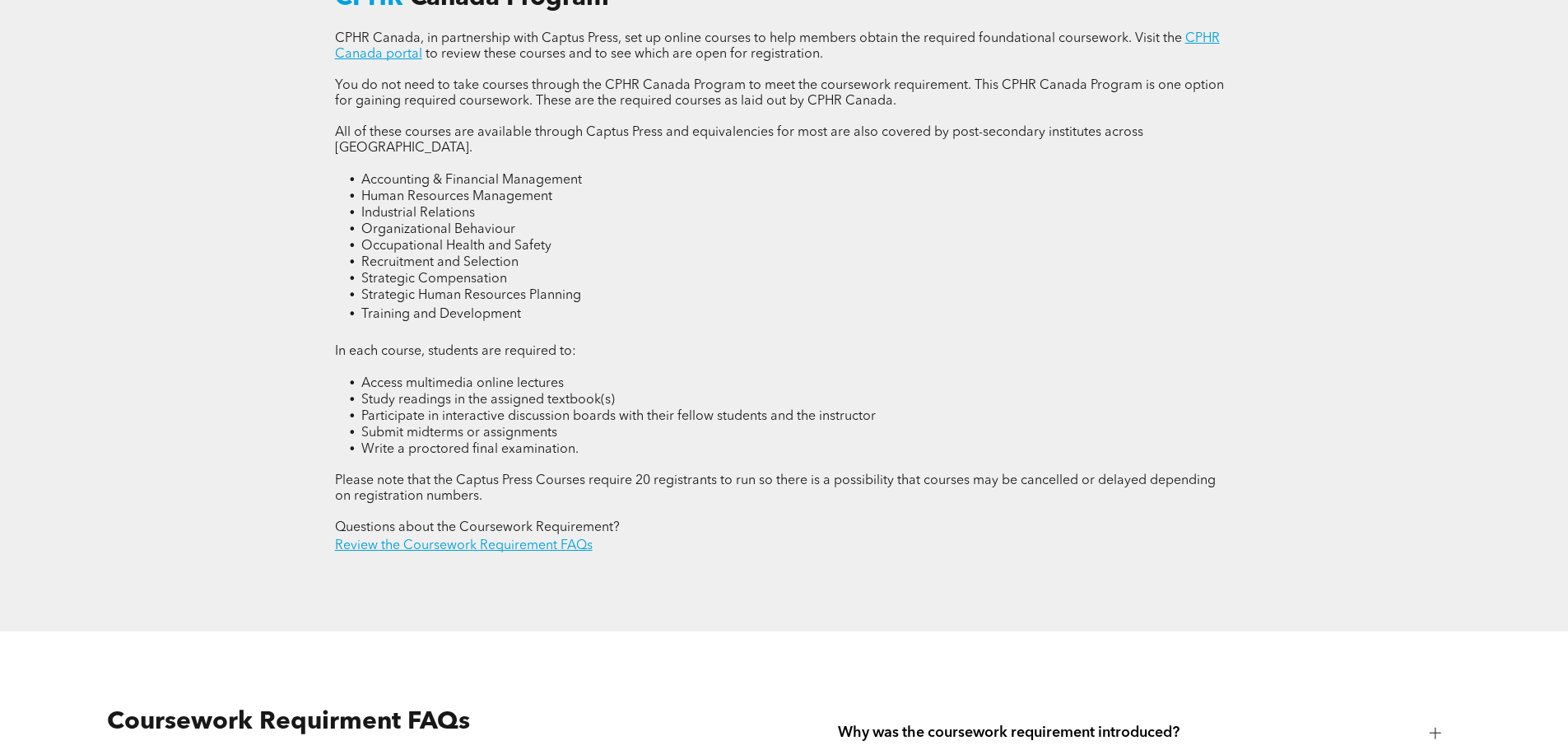
scroll to position [2387, 0]
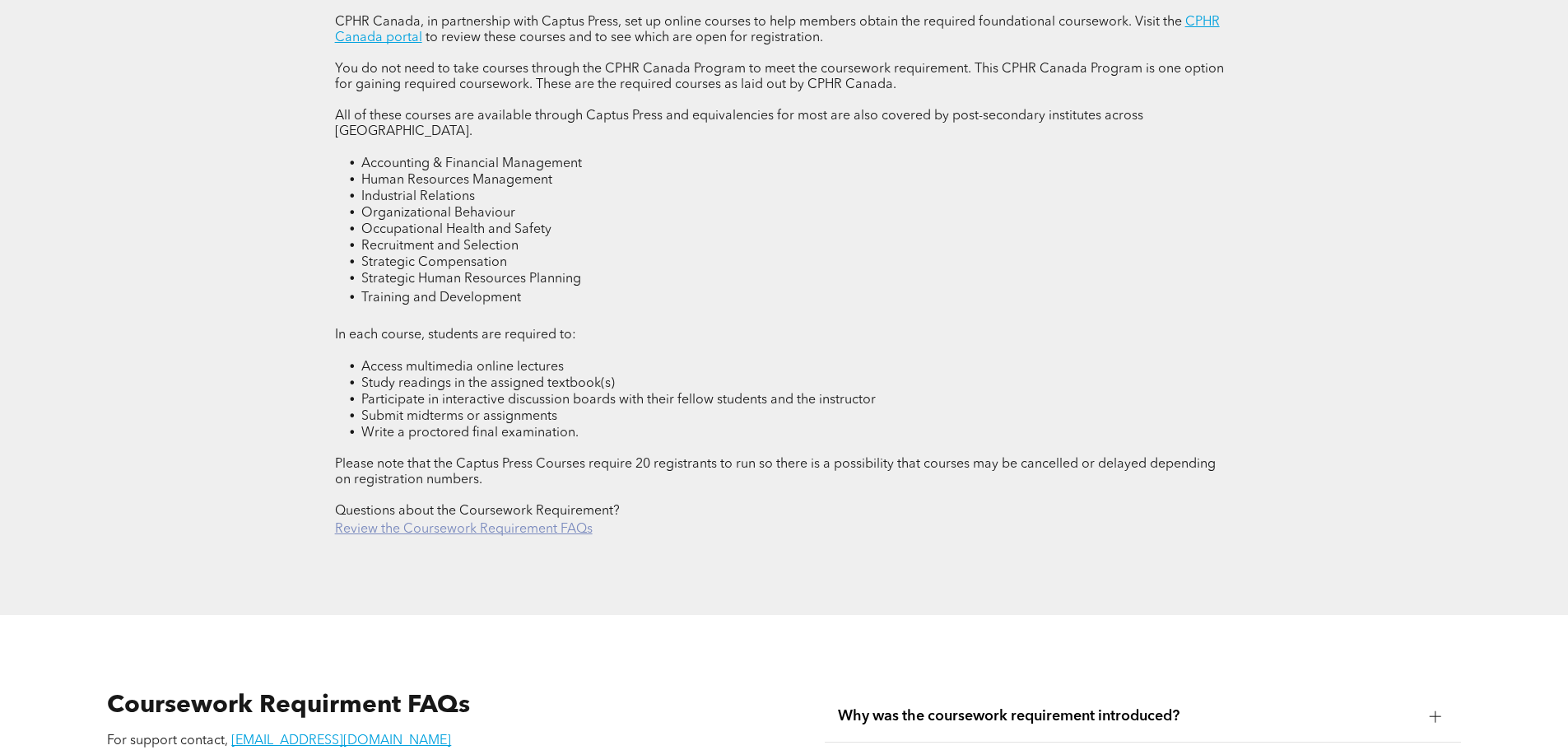
click at [527, 523] on link "Review the Coursework Requirement FAQs" at bounding box center [464, 530] width 258 height 14
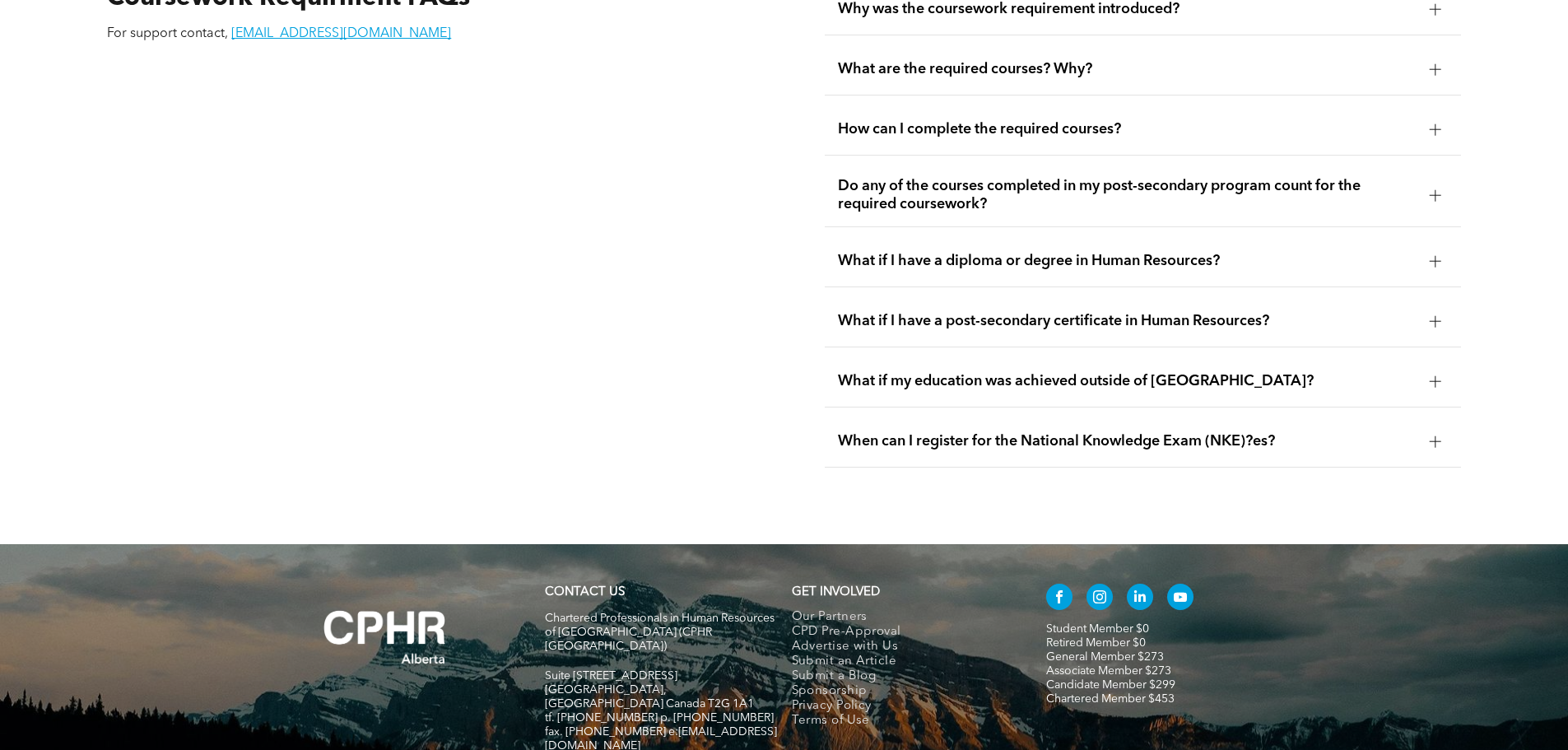
scroll to position [3081, 0]
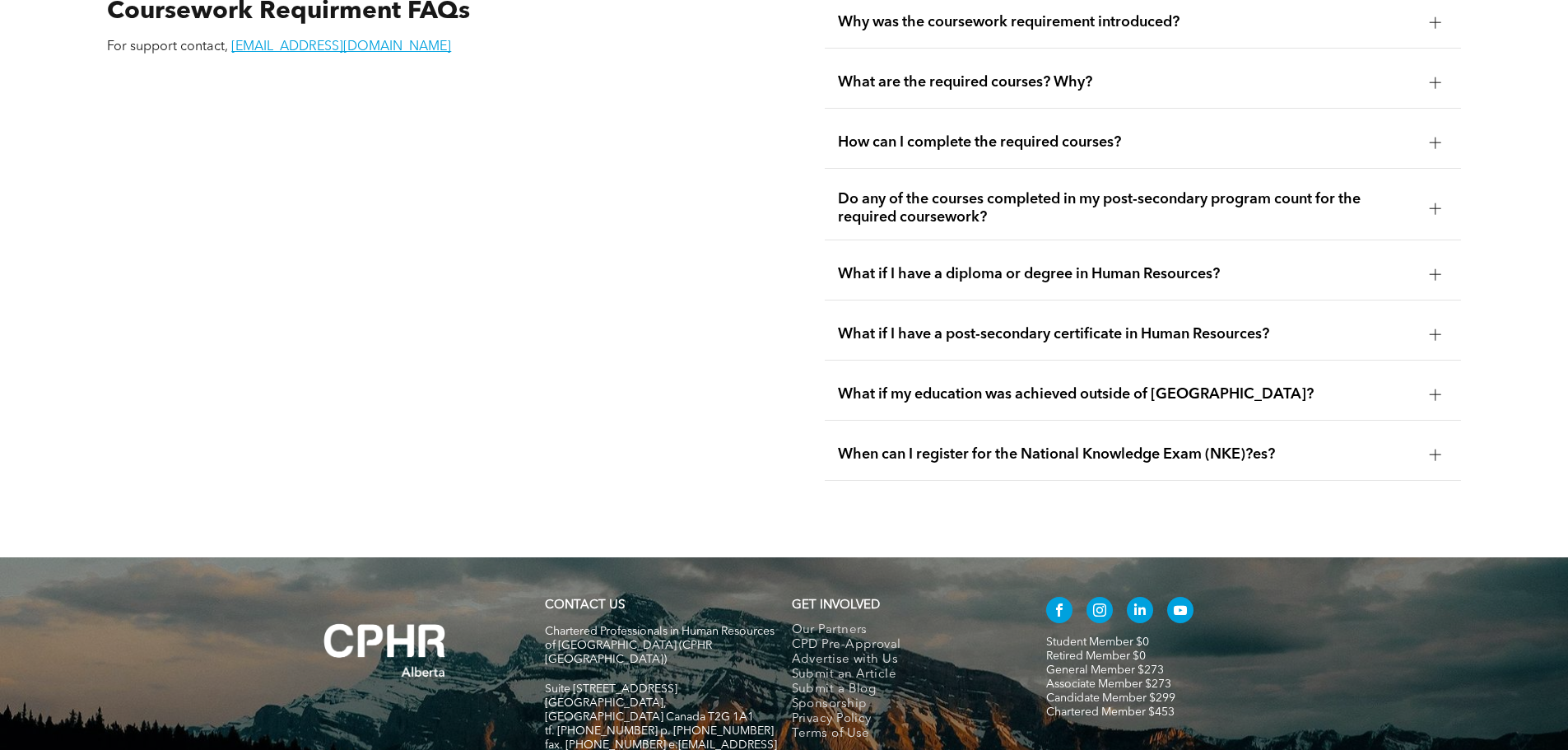
click at [1107, 431] on div "When can I register for the National Knowledge Exam (NKE)?es?" at bounding box center [1142, 454] width 636 height 52
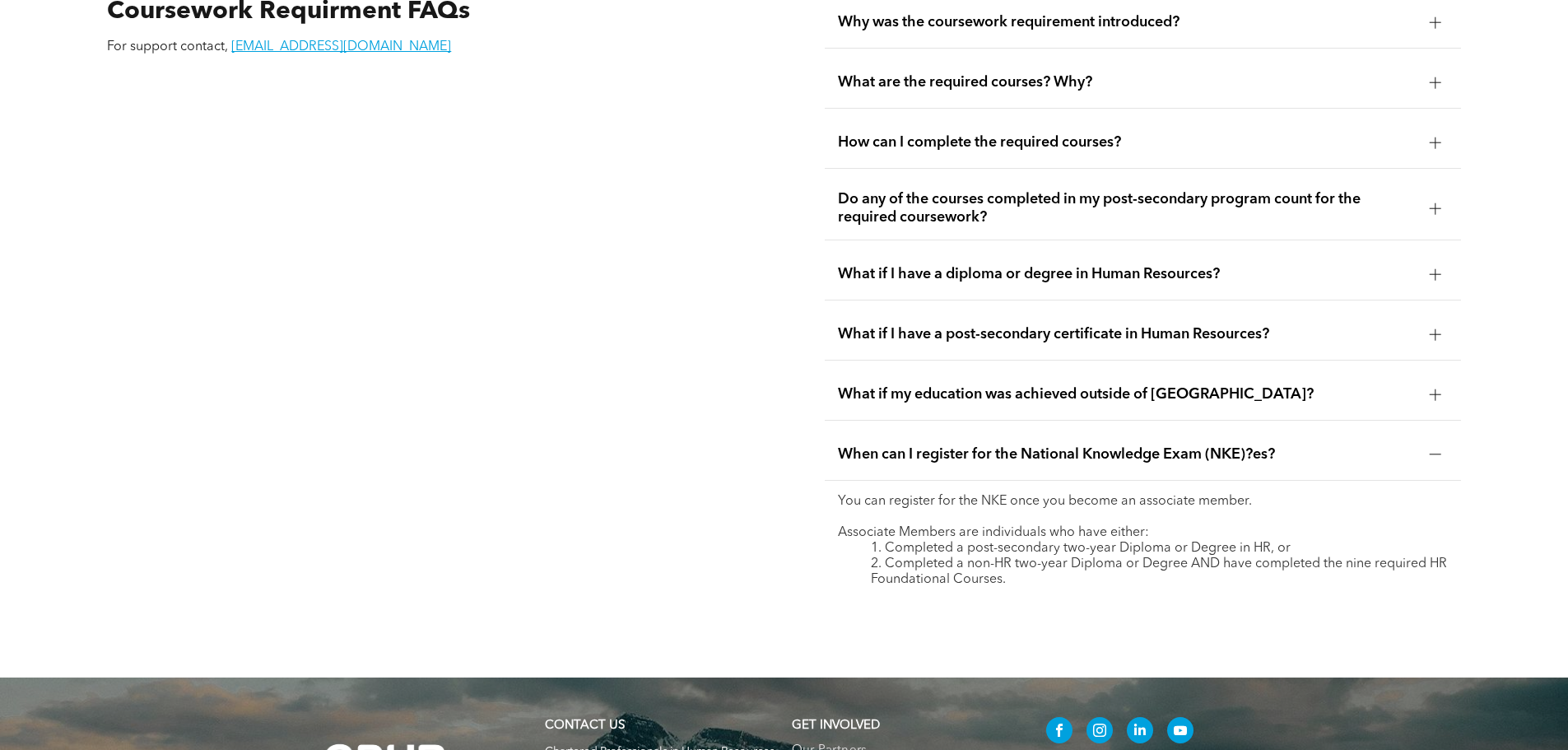
click at [1093, 509] on p at bounding box center [1142, 517] width 610 height 16
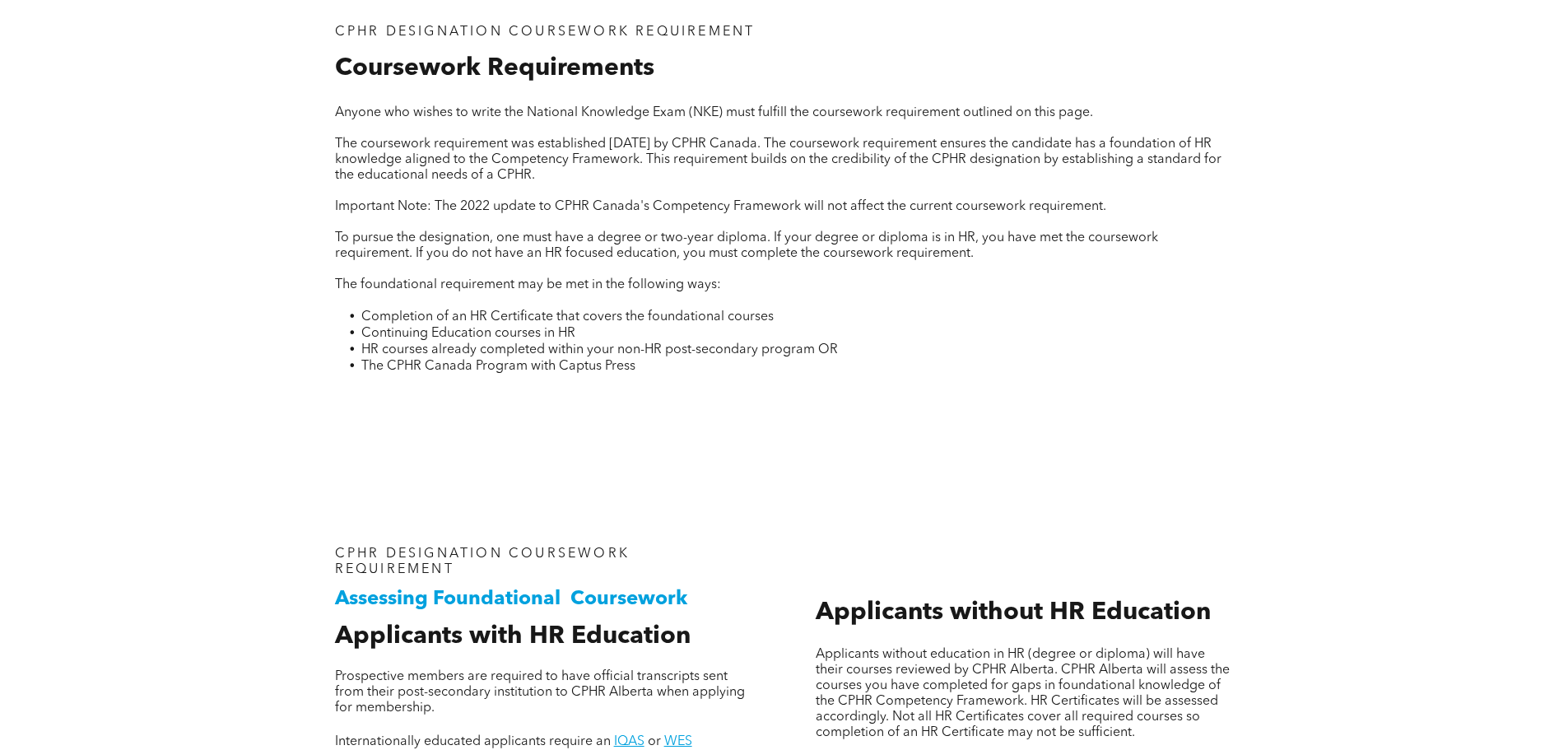
scroll to position [0, 0]
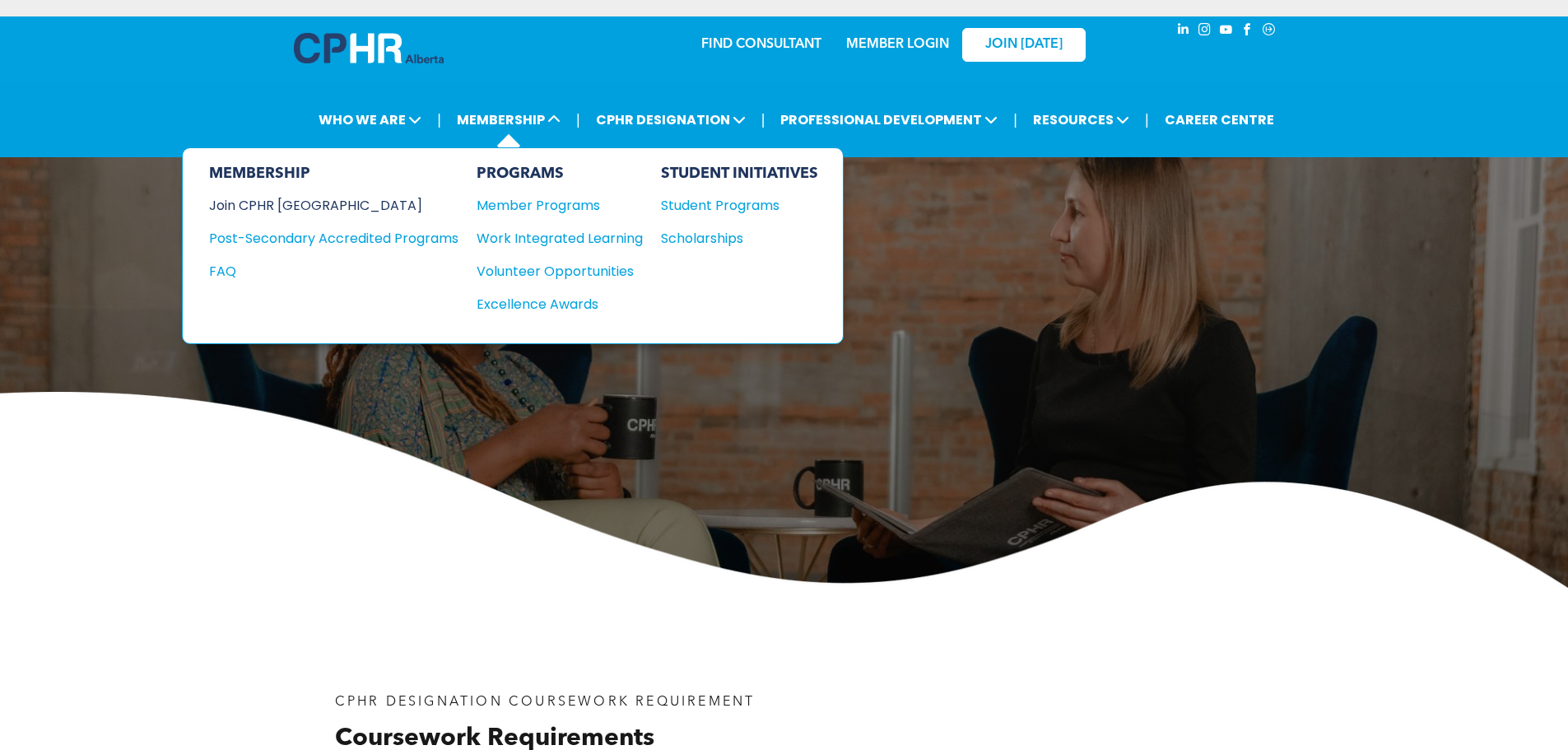
click at [334, 208] on div "Join CPHR [GEOGRAPHIC_DATA]" at bounding box center [322, 205] width 225 height 20
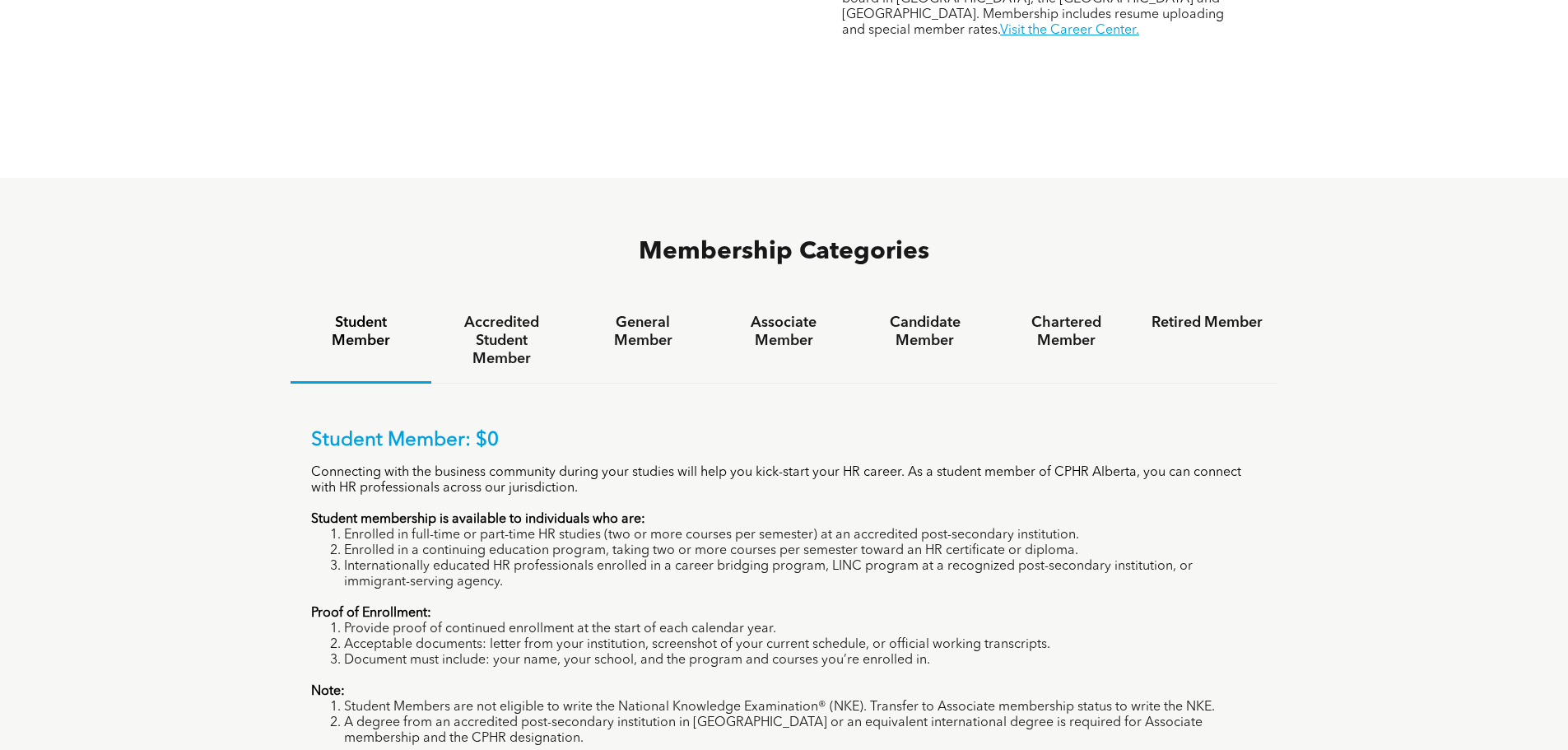
scroll to position [988, 0]
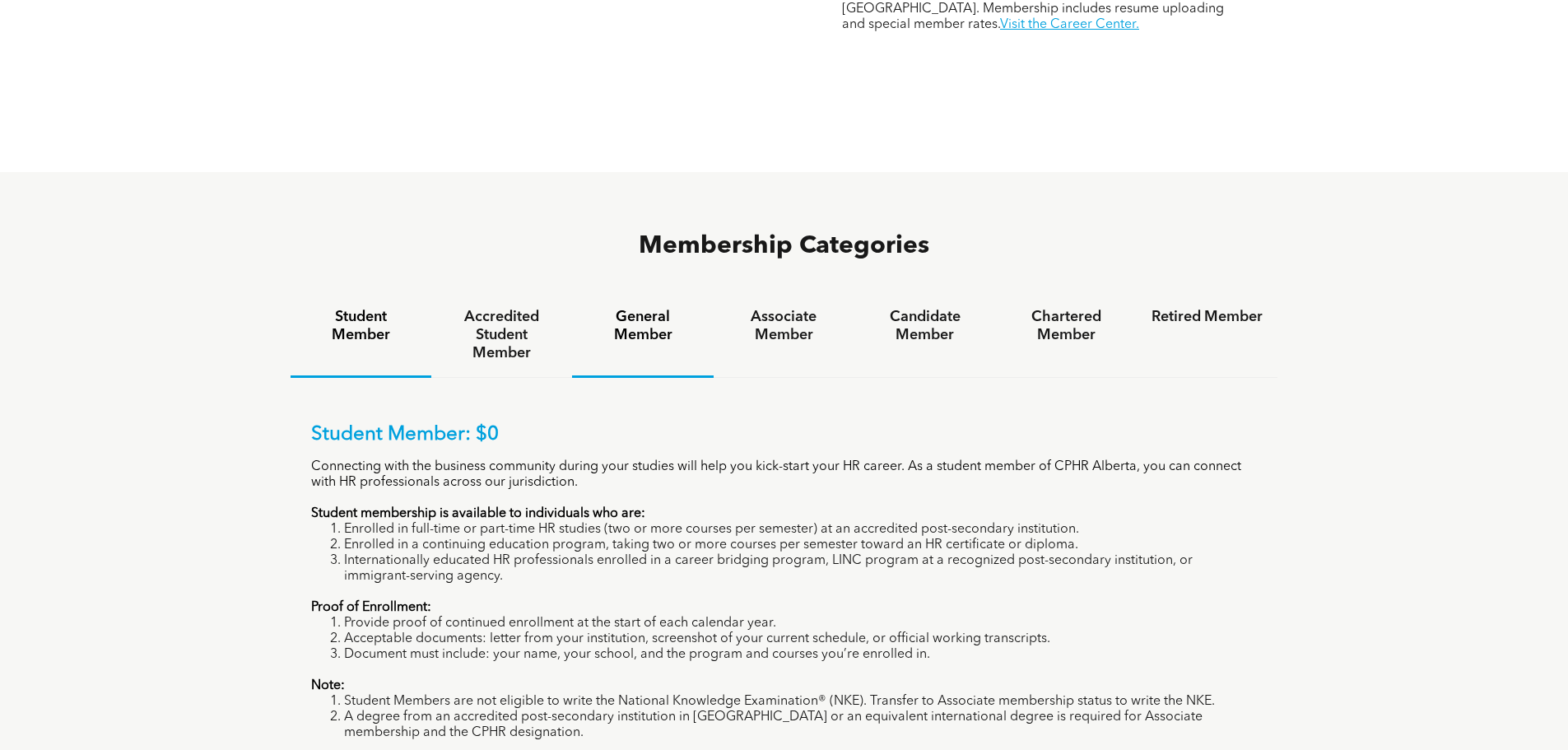
click at [680, 308] on h4 "General Member" at bounding box center [643, 326] width 111 height 36
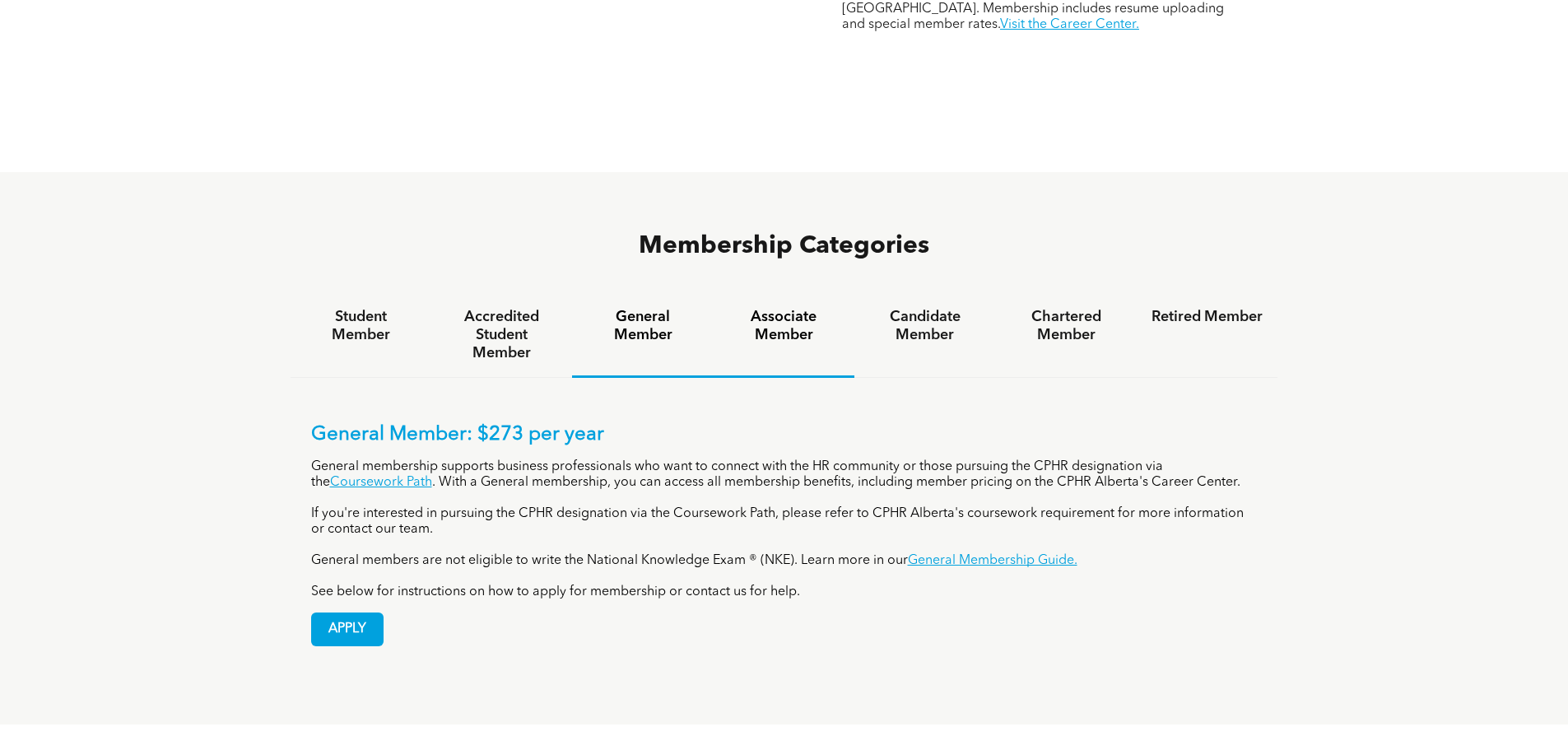
click at [763, 308] on h4 "Associate Member" at bounding box center [784, 326] width 111 height 36
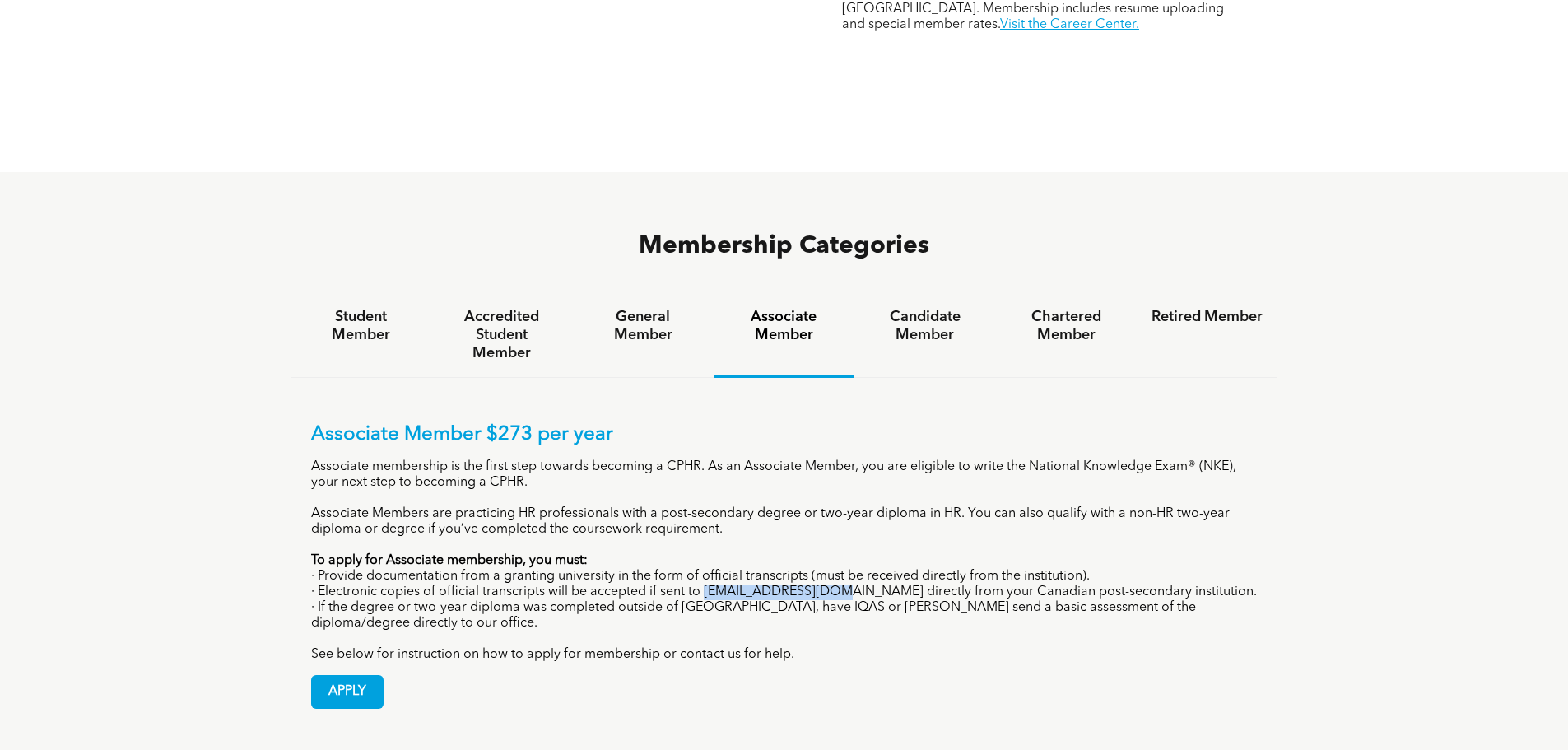
drag, startPoint x: 703, startPoint y: 528, endPoint x: 820, endPoint y: 531, distance: 117.0
click at [820, 584] on p "· Electronic copies of official transcripts will be accepted if sent to [EMAIL_…" at bounding box center [784, 592] width 947 height 16
copy p "[EMAIL_ADDRESS][DOMAIN_NAME]"
click at [732, 574] on div "Associate Member $273 per year Associate membership is the first step towards b…" at bounding box center [784, 543] width 947 height 240
click at [324, 663] on div "APPLY" at bounding box center [784, 686] width 947 height 46
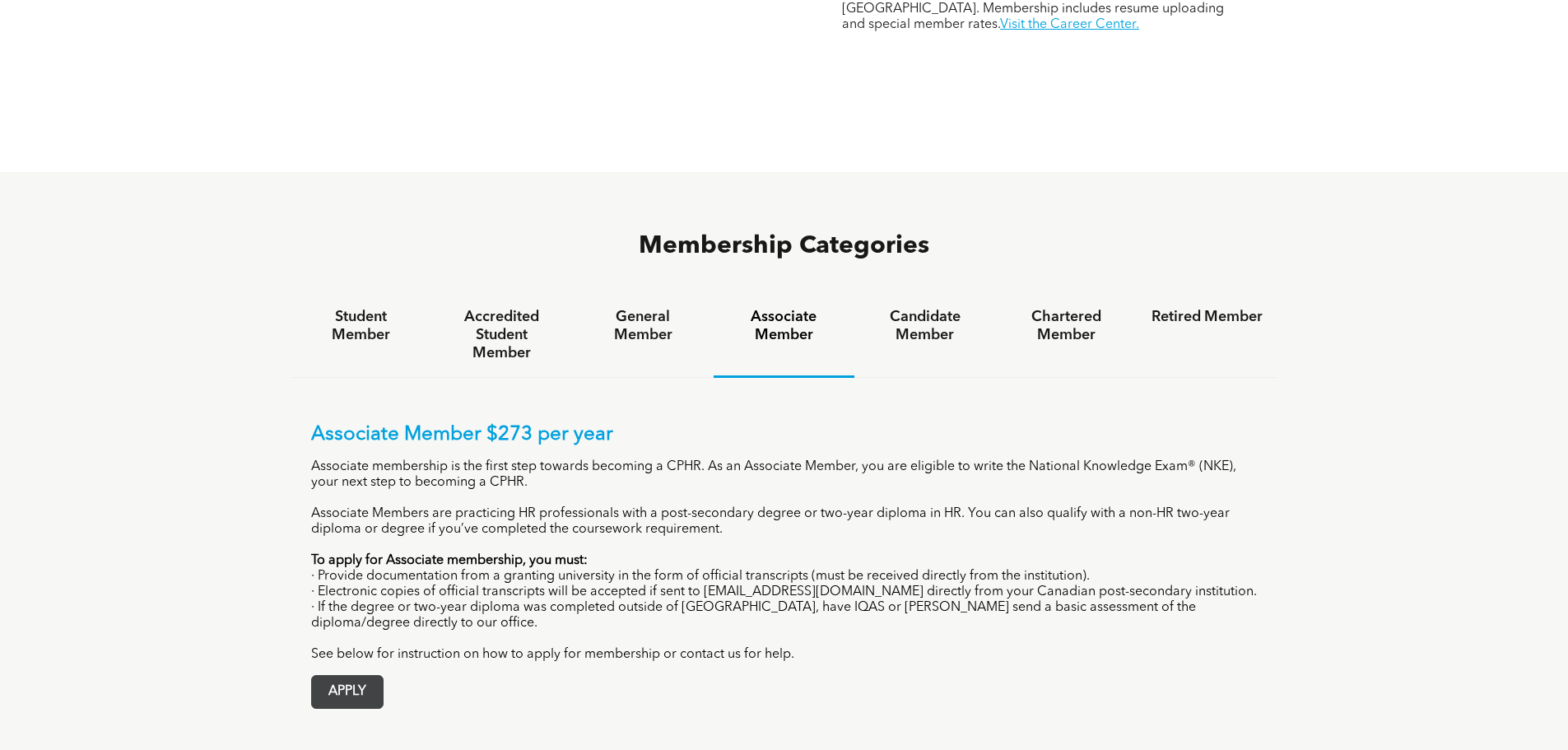
click at [351, 676] on span "APPLY" at bounding box center [347, 692] width 71 height 32
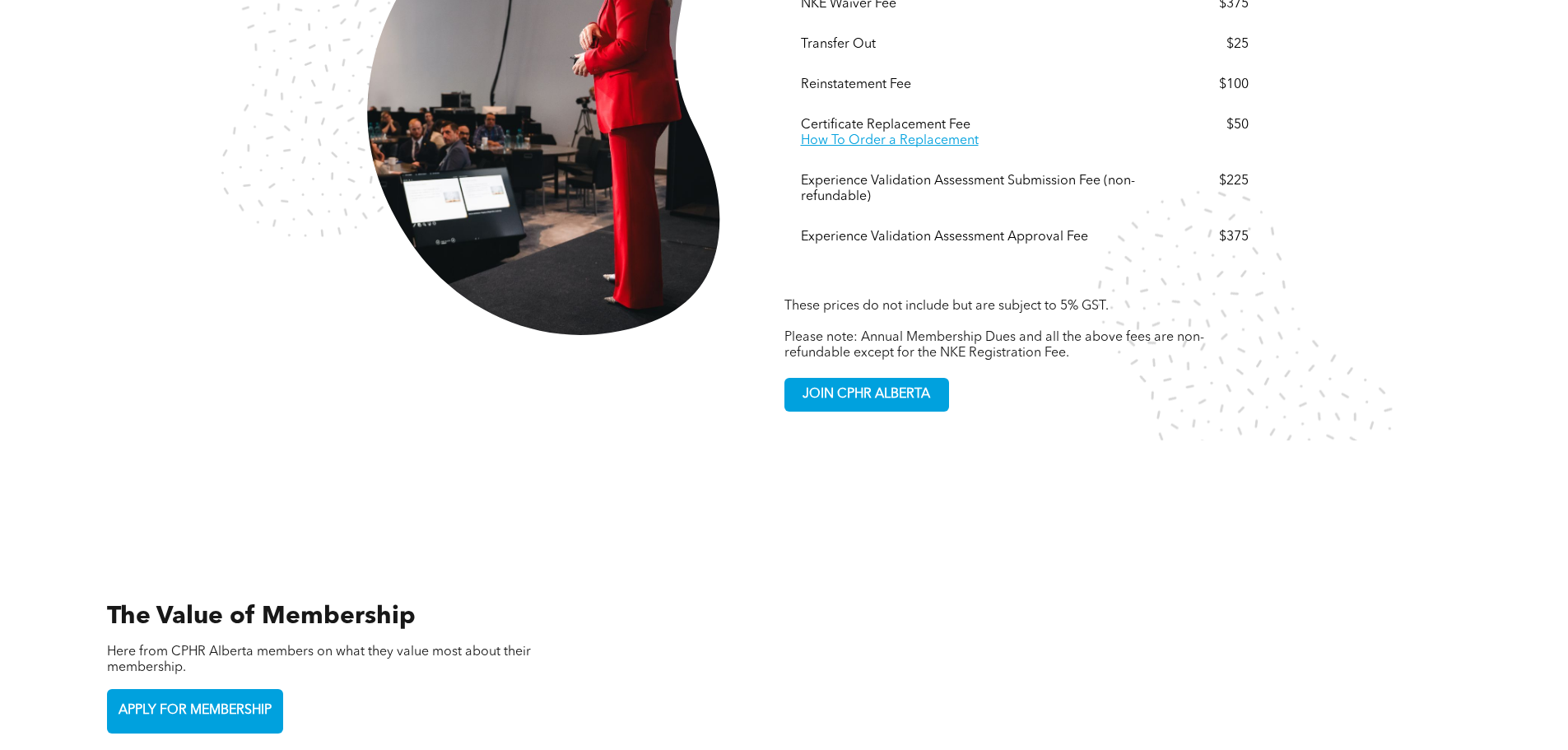
scroll to position [3293, 0]
